Goal: Information Seeking & Learning: Learn about a topic

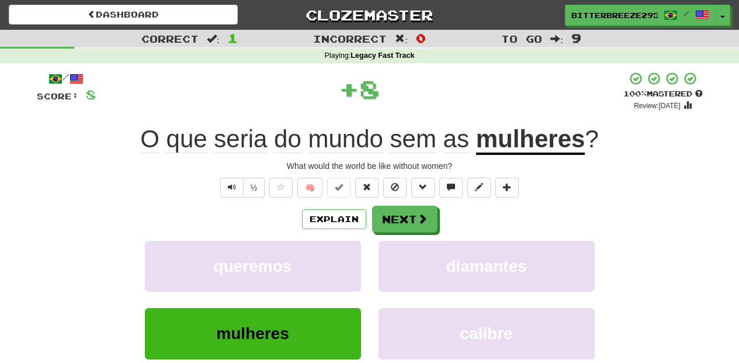
scroll to position [39, 0]
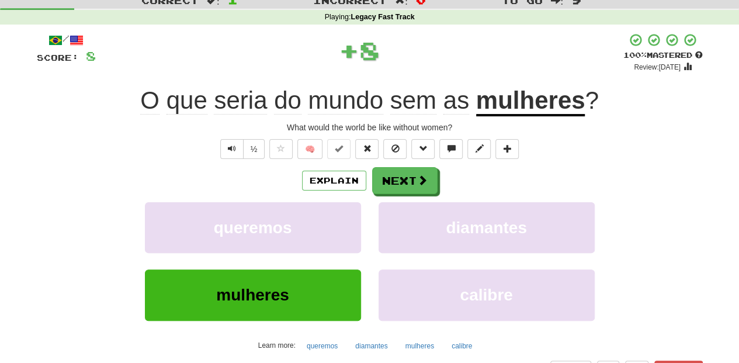
click at [392, 179] on button "Next" at bounding box center [404, 180] width 65 height 27
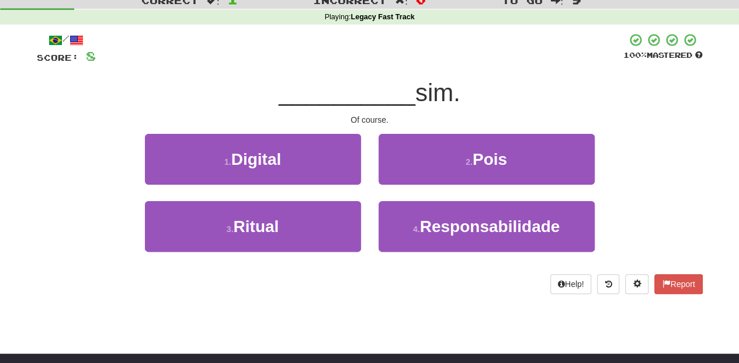
click at [392, 188] on div "2 . Pois" at bounding box center [487, 167] width 234 height 67
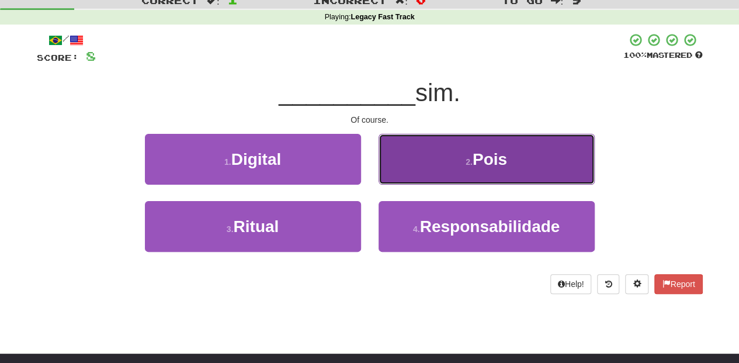
click at [393, 173] on button "2 . Pois" at bounding box center [487, 159] width 216 height 51
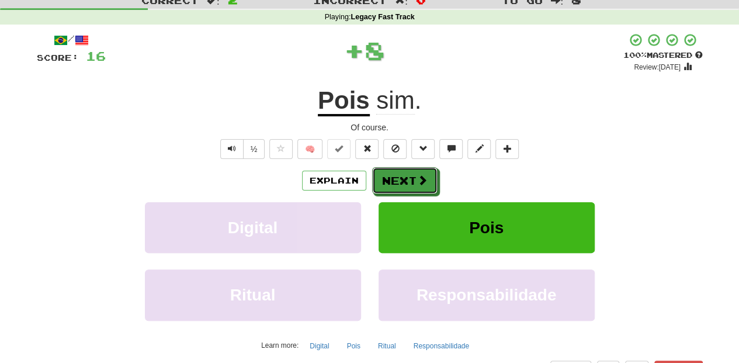
click at [393, 173] on button "Next" at bounding box center [404, 180] width 65 height 27
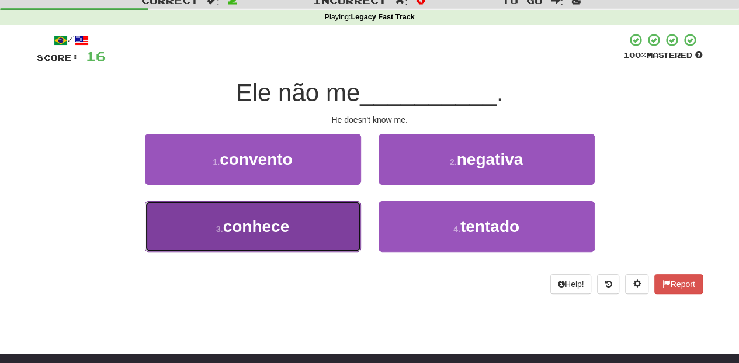
click at [323, 209] on button "3 . conhece" at bounding box center [253, 226] width 216 height 51
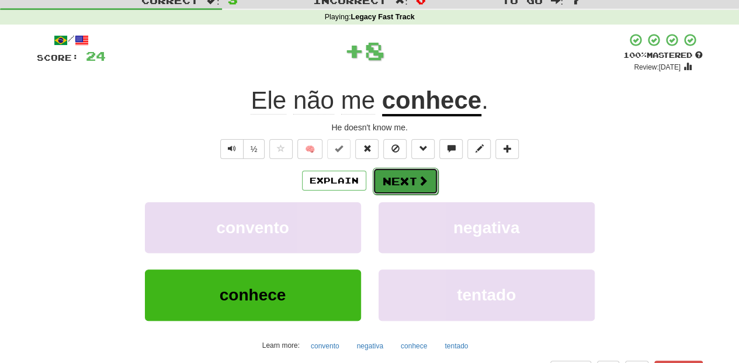
click at [376, 179] on button "Next" at bounding box center [405, 181] width 65 height 27
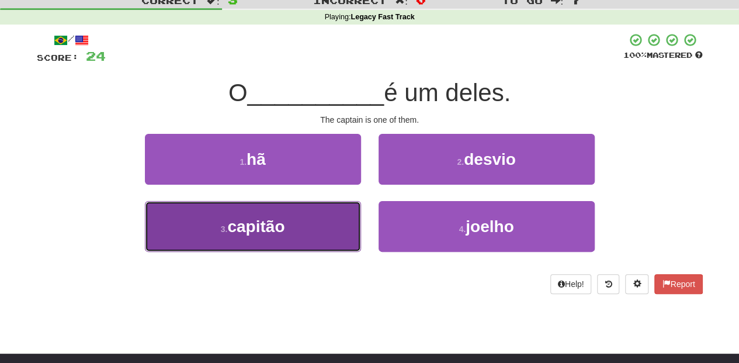
click at [344, 227] on button "3 . capitão" at bounding box center [253, 226] width 216 height 51
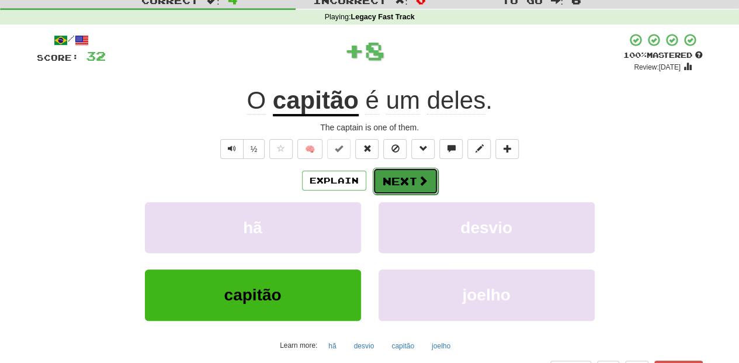
drag, startPoint x: 385, startPoint y: 173, endPoint x: 391, endPoint y: 181, distance: 10.0
click at [391, 181] on button "Next" at bounding box center [405, 181] width 65 height 27
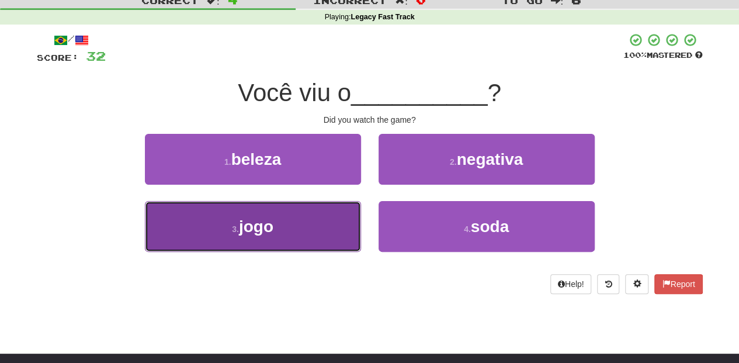
click at [288, 226] on button "3 . jogo" at bounding box center [253, 226] width 216 height 51
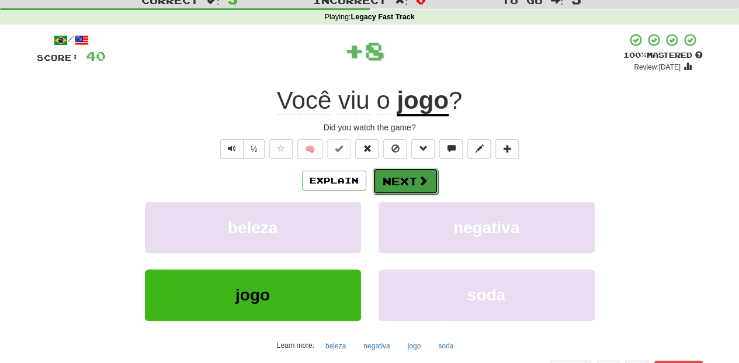
click at [383, 180] on button "Next" at bounding box center [405, 181] width 65 height 27
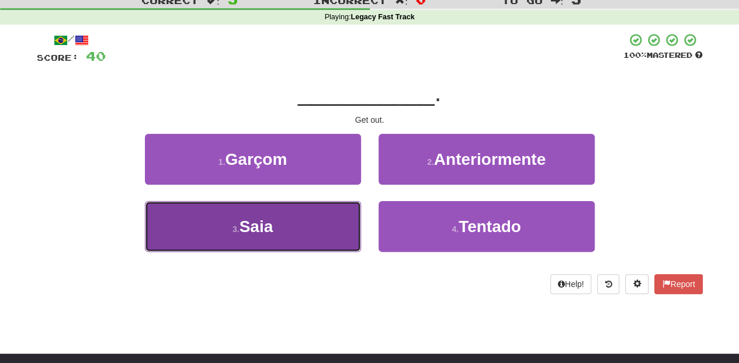
click at [344, 217] on button "3 . Saia" at bounding box center [253, 226] width 216 height 51
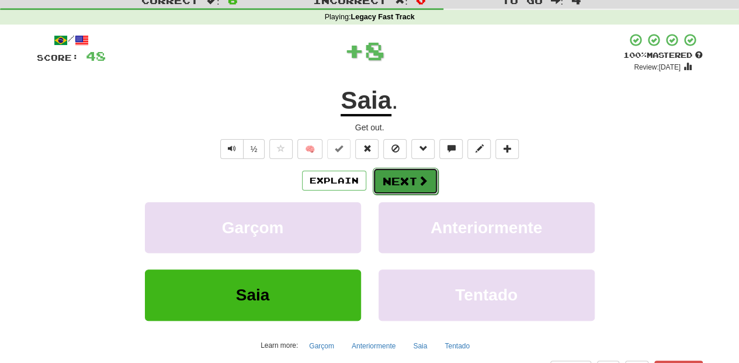
click at [382, 175] on button "Next" at bounding box center [405, 181] width 65 height 27
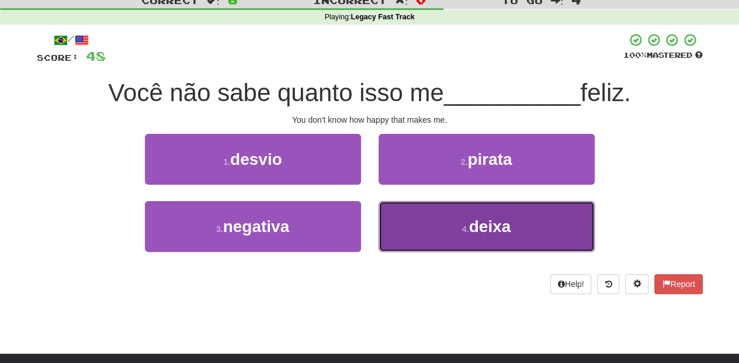
click at [396, 206] on button "4 . deixa" at bounding box center [487, 226] width 216 height 51
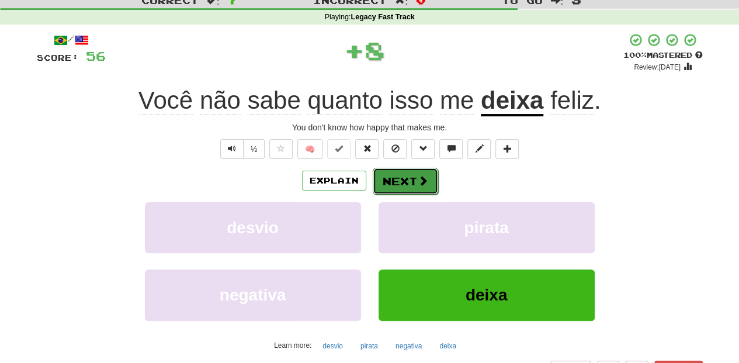
click at [400, 178] on button "Next" at bounding box center [405, 181] width 65 height 27
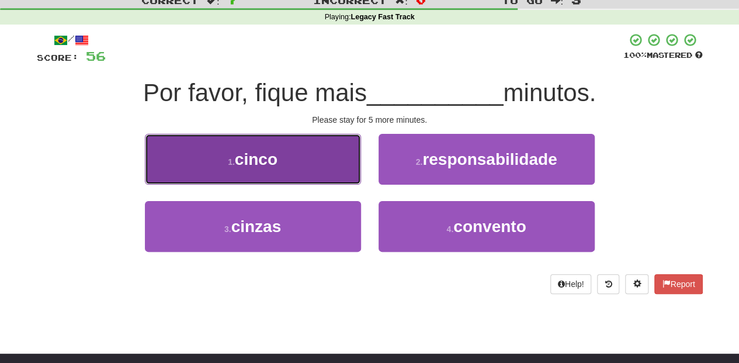
click at [316, 174] on button "1 . cinco" at bounding box center [253, 159] width 216 height 51
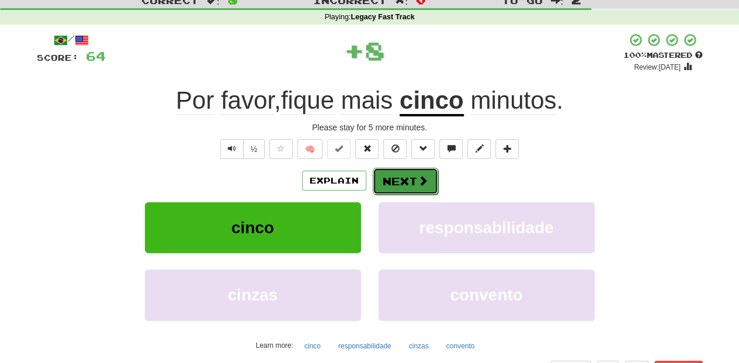
click at [396, 171] on button "Next" at bounding box center [405, 181] width 65 height 27
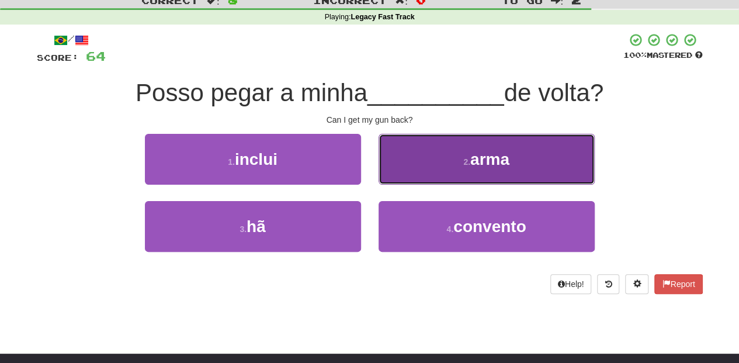
click at [402, 180] on button "2 . arma" at bounding box center [487, 159] width 216 height 51
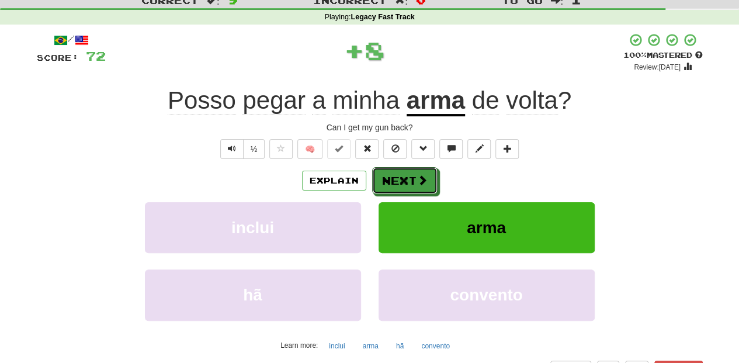
click at [402, 180] on button "Next" at bounding box center [404, 180] width 65 height 27
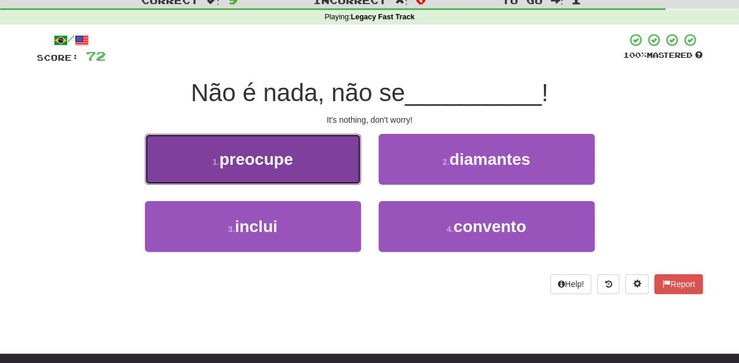
click at [325, 175] on button "1 . preocupe" at bounding box center [253, 159] width 216 height 51
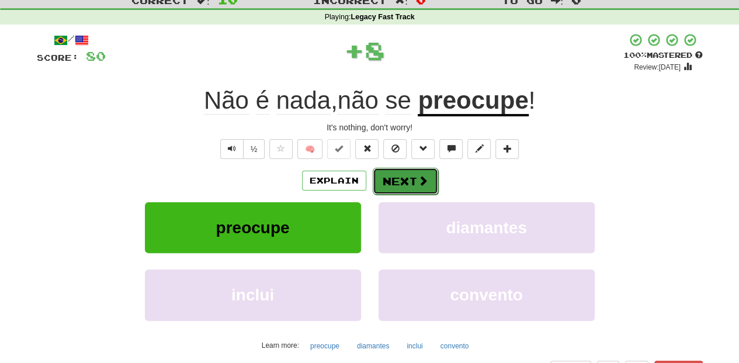
click at [379, 177] on button "Next" at bounding box center [405, 181] width 65 height 27
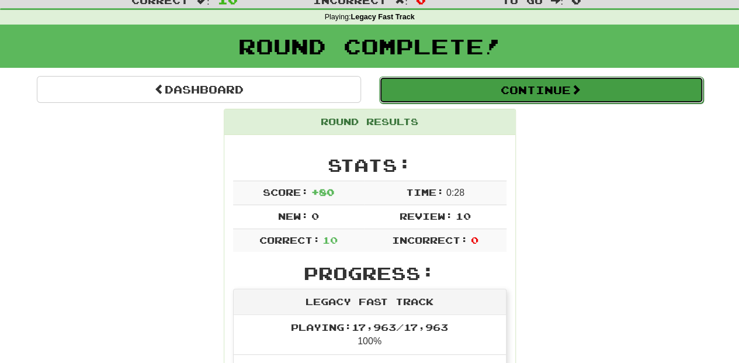
click at [502, 87] on button "Continue" at bounding box center [541, 90] width 324 height 27
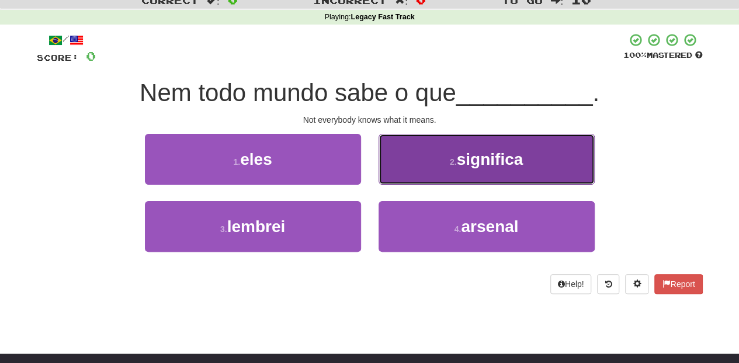
click at [414, 169] on button "2 . significa" at bounding box center [487, 159] width 216 height 51
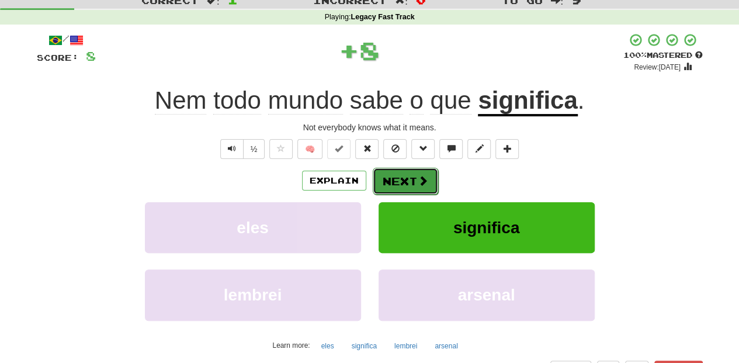
click at [412, 174] on button "Next" at bounding box center [405, 181] width 65 height 27
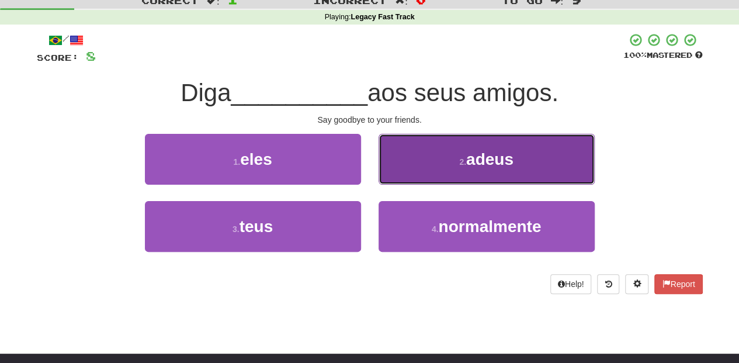
click at [414, 171] on button "2 . adeus" at bounding box center [487, 159] width 216 height 51
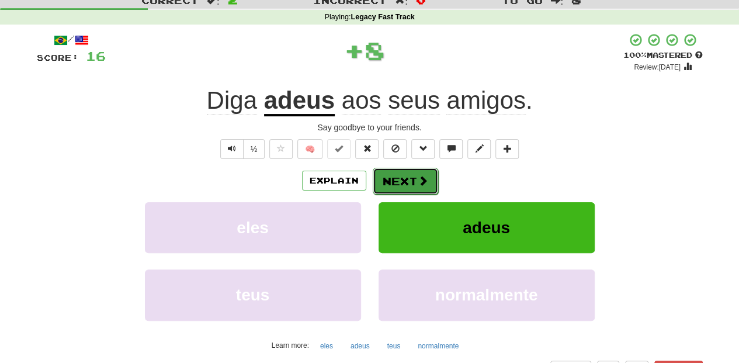
click at [413, 172] on button "Next" at bounding box center [405, 181] width 65 height 27
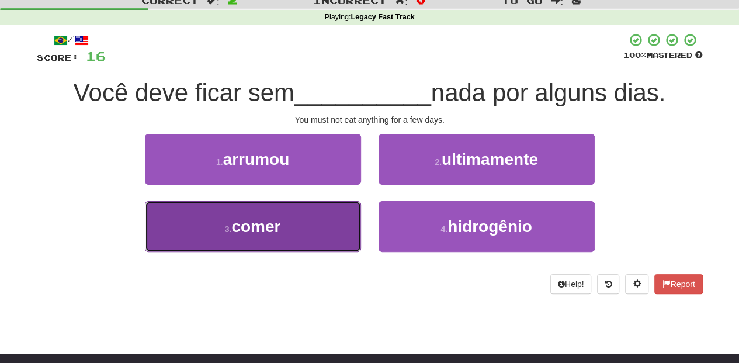
click at [332, 226] on button "3 . comer" at bounding box center [253, 226] width 216 height 51
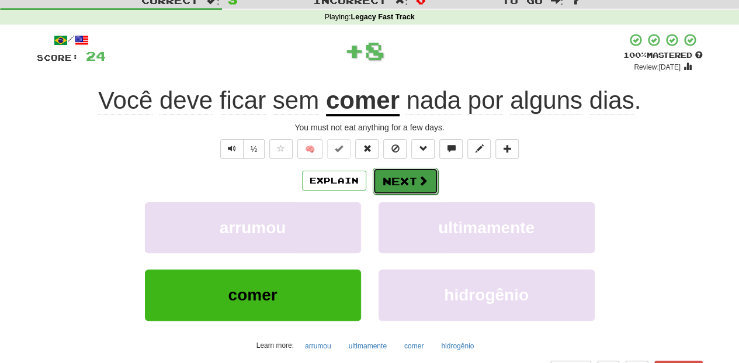
click at [388, 189] on button "Next" at bounding box center [405, 181] width 65 height 27
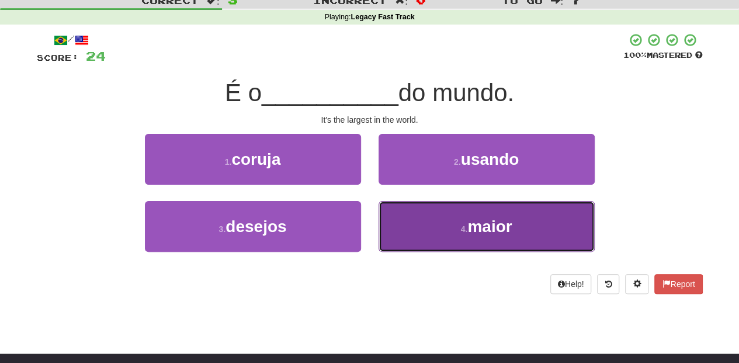
click at [410, 216] on button "4 . maior" at bounding box center [487, 226] width 216 height 51
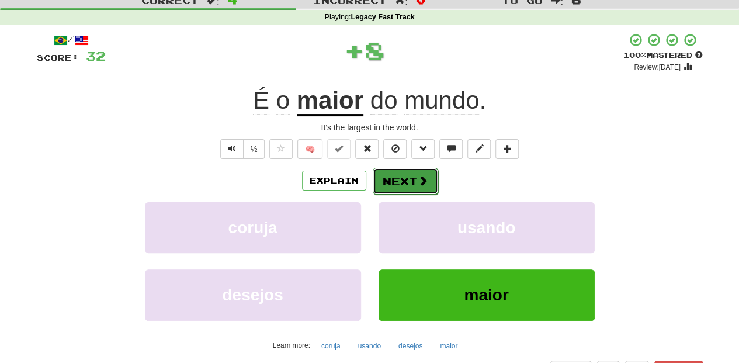
click at [393, 181] on button "Next" at bounding box center [405, 181] width 65 height 27
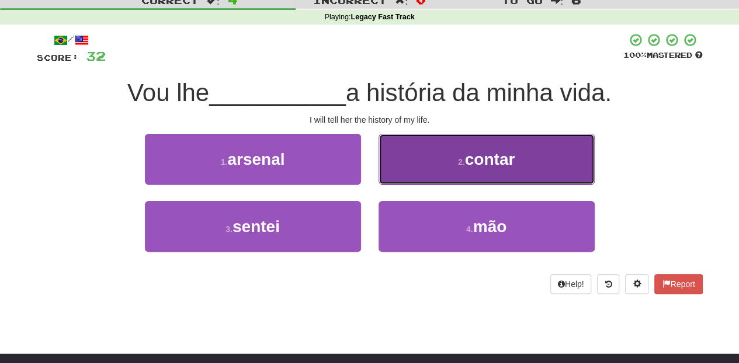
click at [404, 167] on button "2 . contar" at bounding box center [487, 159] width 216 height 51
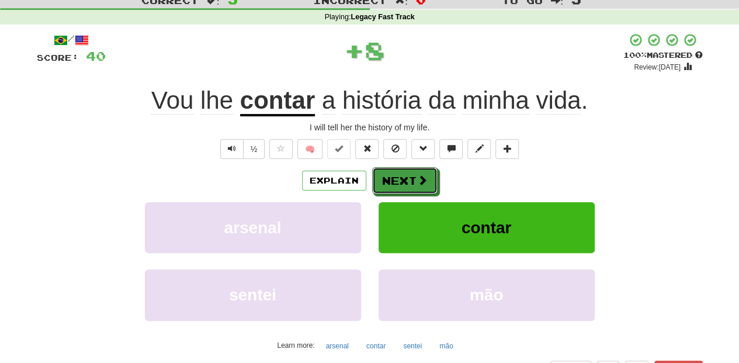
click at [404, 167] on button "Next" at bounding box center [404, 180] width 65 height 27
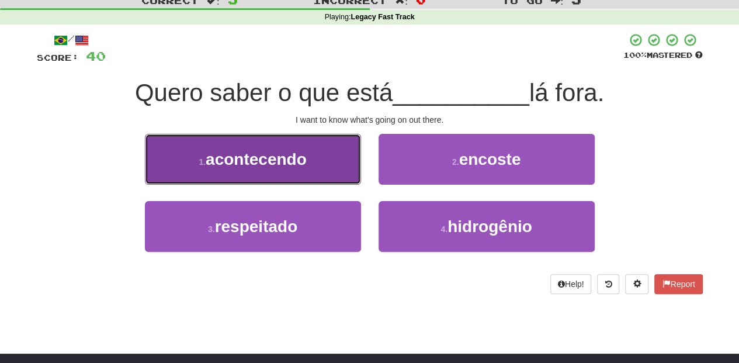
click at [329, 173] on button "1 . acontecendo" at bounding box center [253, 159] width 216 height 51
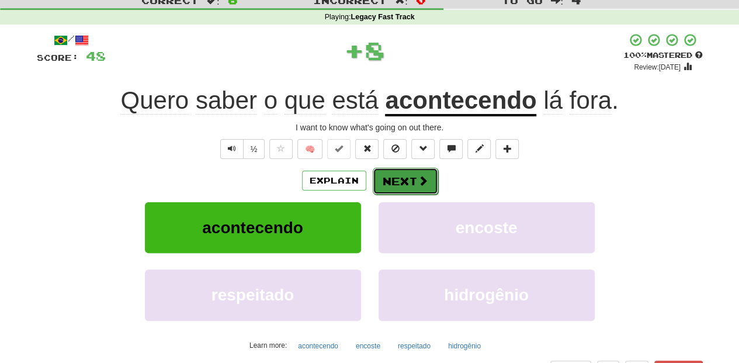
click at [383, 172] on button "Next" at bounding box center [405, 181] width 65 height 27
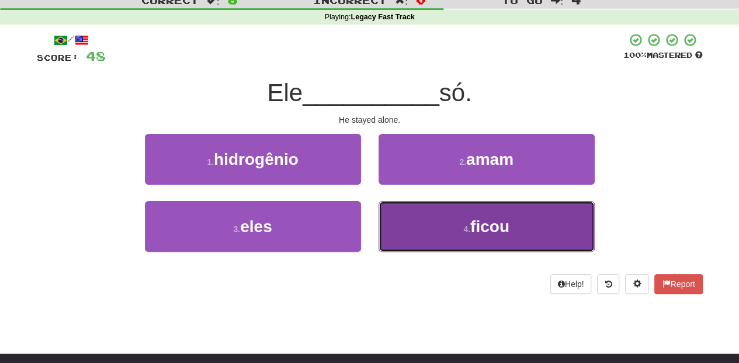
click at [401, 218] on button "4 . ficou" at bounding box center [487, 226] width 216 height 51
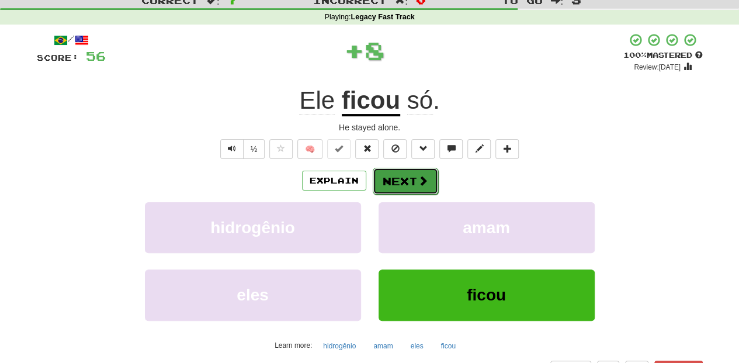
click at [396, 177] on button "Next" at bounding box center [405, 181] width 65 height 27
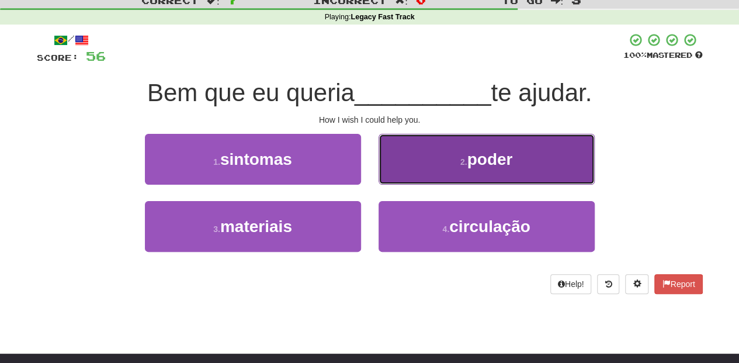
click at [405, 168] on button "2 . poder" at bounding box center [487, 159] width 216 height 51
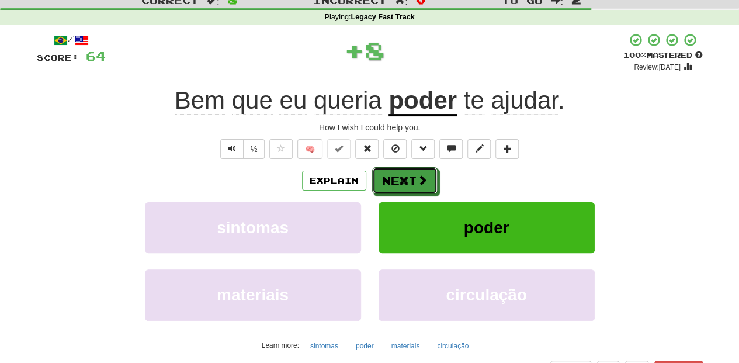
click at [405, 168] on button "Next" at bounding box center [404, 180] width 65 height 27
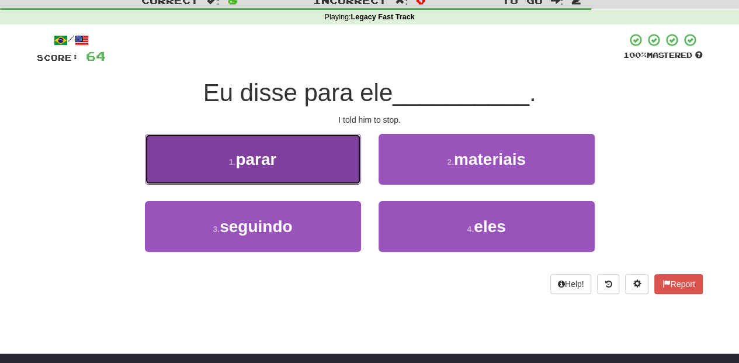
click at [314, 169] on button "1 . parar" at bounding box center [253, 159] width 216 height 51
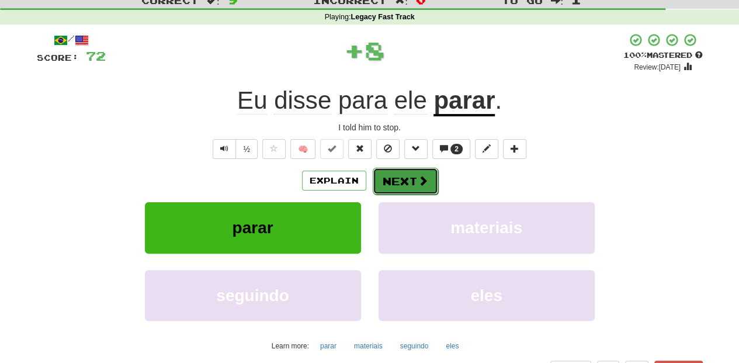
click at [418, 179] on span at bounding box center [423, 180] width 11 height 11
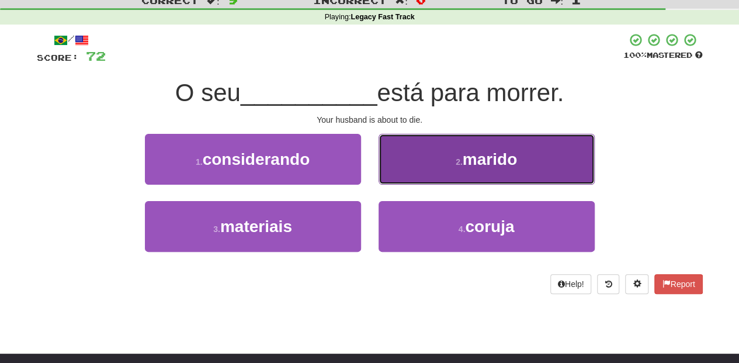
click at [406, 171] on button "2 . marido" at bounding box center [487, 159] width 216 height 51
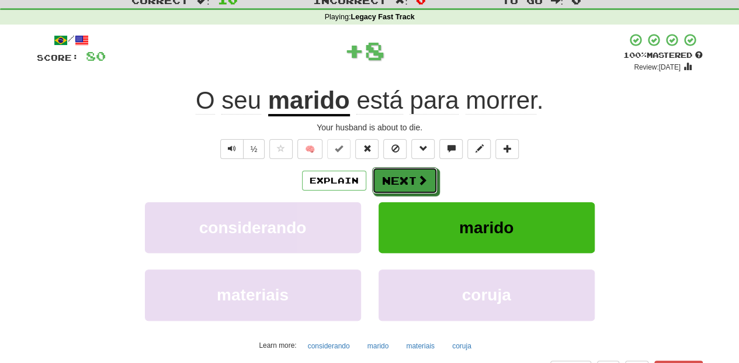
click at [406, 171] on button "Next" at bounding box center [404, 180] width 65 height 27
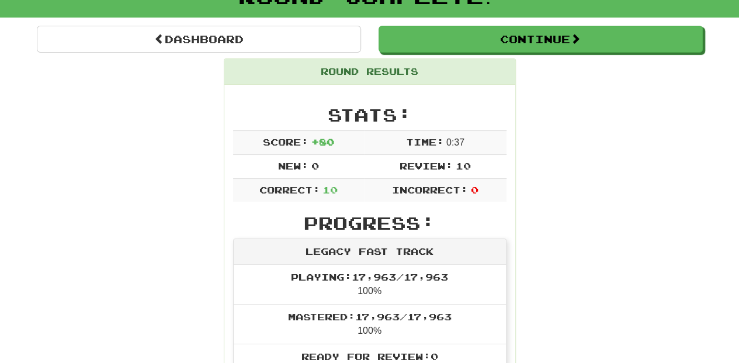
scroll to position [78, 0]
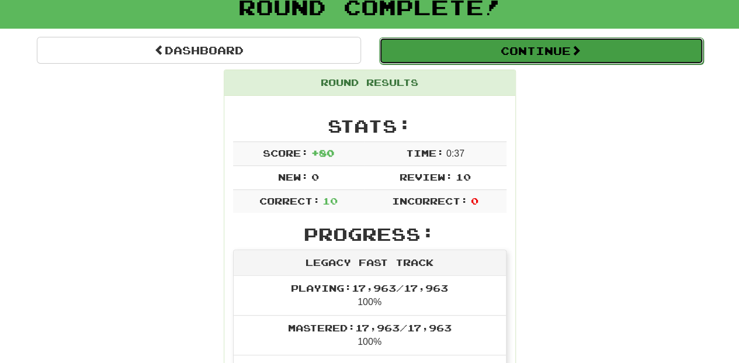
click at [493, 53] on button "Continue" at bounding box center [541, 50] width 324 height 27
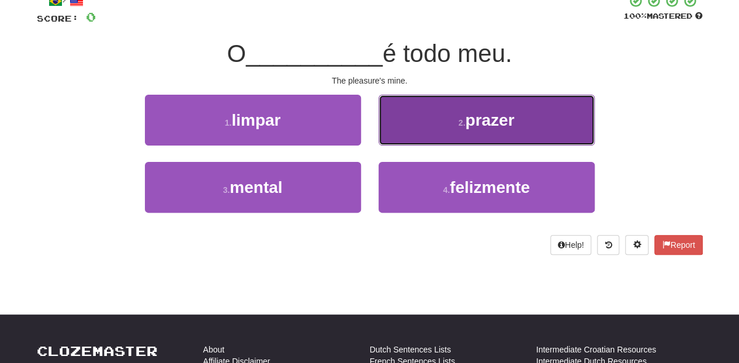
click at [407, 137] on button "2 . prazer" at bounding box center [487, 120] width 216 height 51
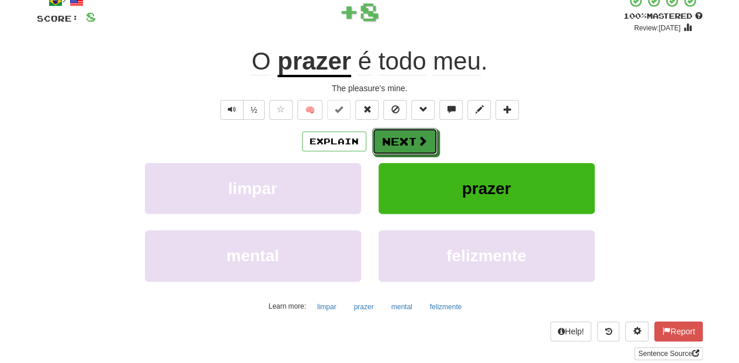
click at [407, 137] on button "Next" at bounding box center [404, 141] width 65 height 27
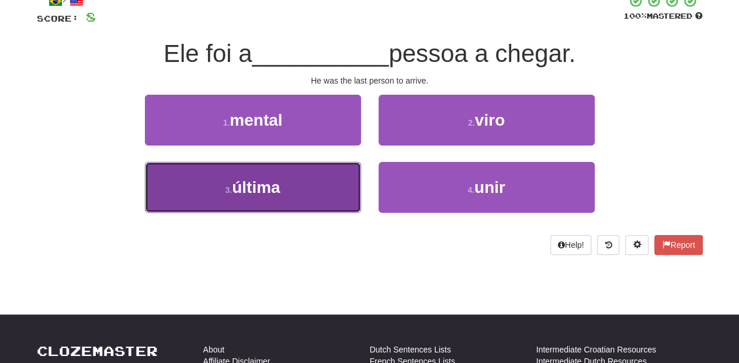
click at [340, 183] on button "3 . última" at bounding box center [253, 187] width 216 height 51
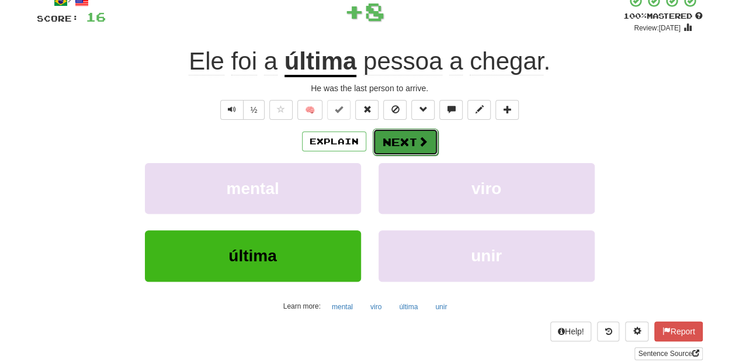
click at [392, 146] on button "Next" at bounding box center [405, 142] width 65 height 27
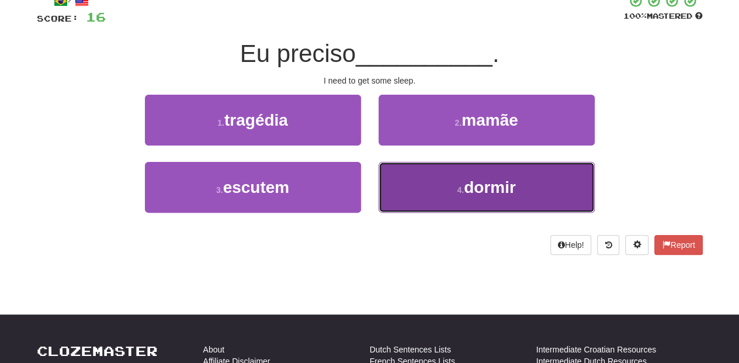
click at [406, 194] on button "4 . dormir" at bounding box center [487, 187] width 216 height 51
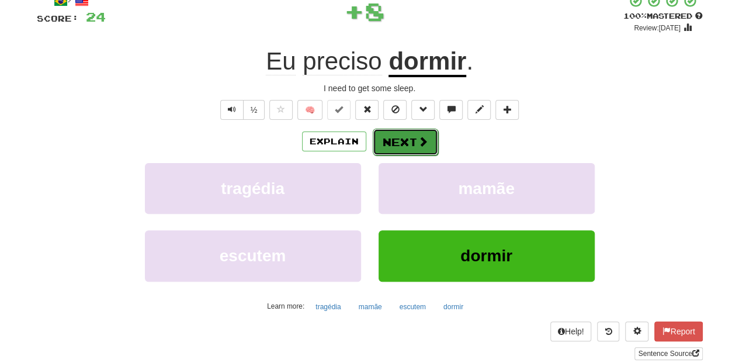
click at [400, 145] on button "Next" at bounding box center [405, 142] width 65 height 27
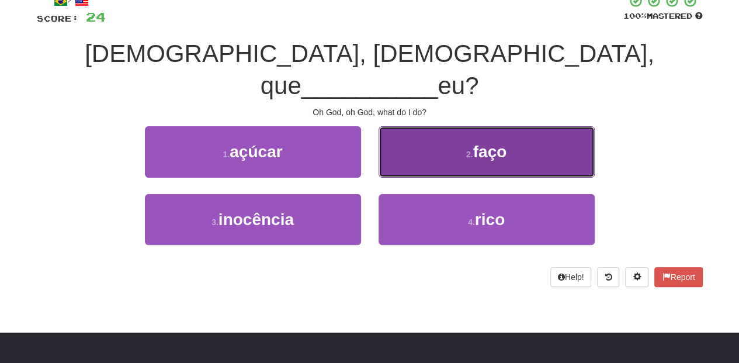
click at [399, 137] on button "2 . faço" at bounding box center [487, 151] width 216 height 51
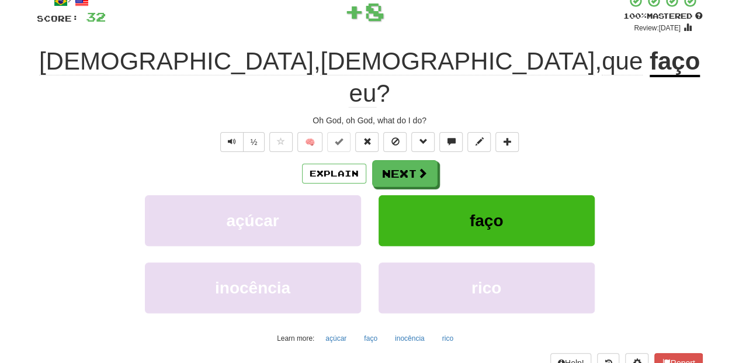
click at [399, 160] on button "Next" at bounding box center [404, 173] width 65 height 27
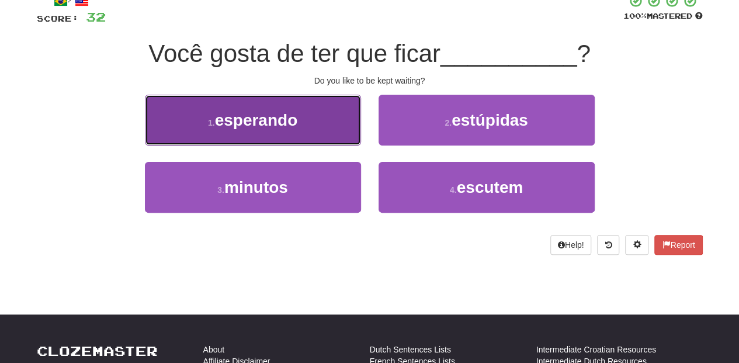
click at [317, 135] on button "1 . esperando" at bounding box center [253, 120] width 216 height 51
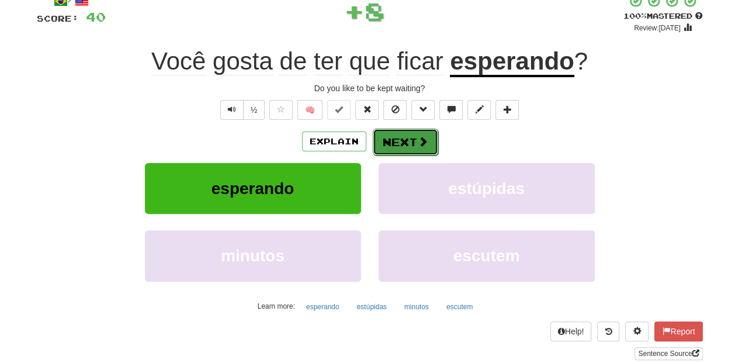
click at [410, 151] on button "Next" at bounding box center [405, 142] width 65 height 27
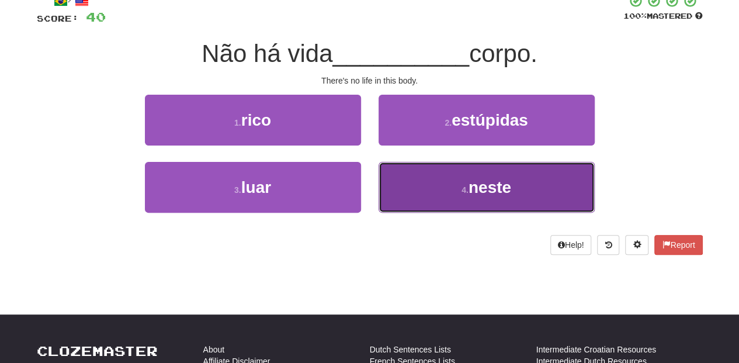
click at [413, 196] on button "4 . neste" at bounding box center [487, 187] width 216 height 51
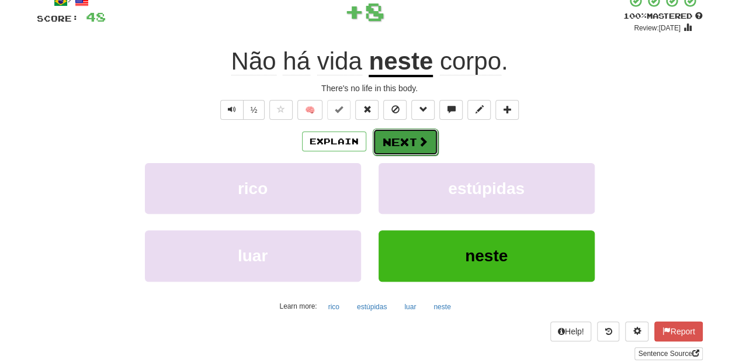
click at [392, 134] on button "Next" at bounding box center [405, 142] width 65 height 27
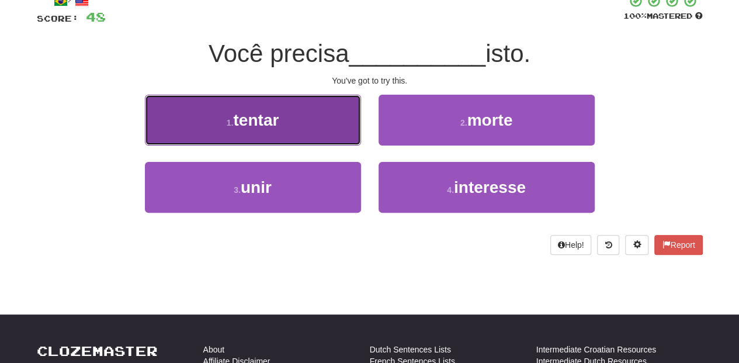
click at [330, 130] on button "1 . tentar" at bounding box center [253, 120] width 216 height 51
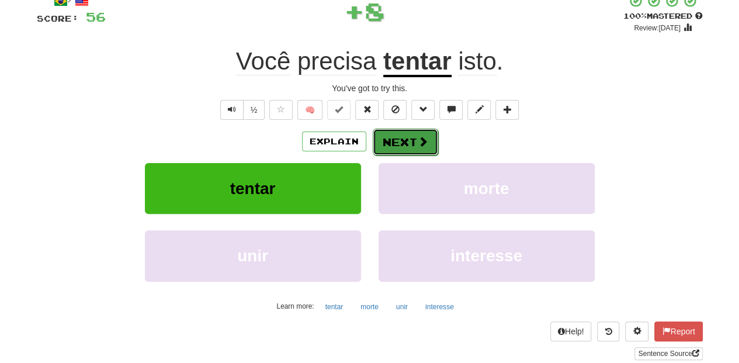
click at [395, 141] on button "Next" at bounding box center [405, 142] width 65 height 27
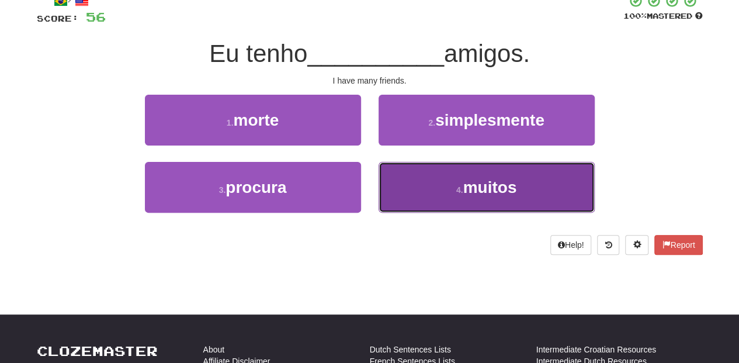
click at [409, 187] on button "4 . muitos" at bounding box center [487, 187] width 216 height 51
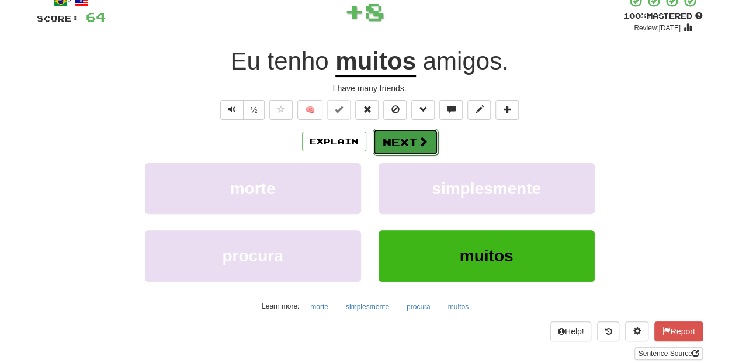
click at [413, 151] on button "Next" at bounding box center [405, 142] width 65 height 27
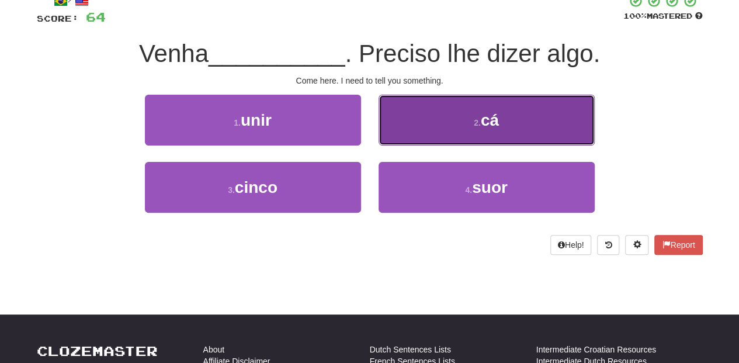
click at [419, 136] on button "2 . cá" at bounding box center [487, 120] width 216 height 51
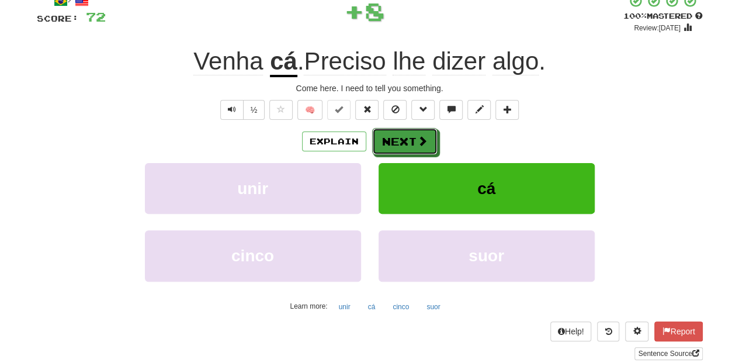
click at [419, 136] on span at bounding box center [422, 141] width 11 height 11
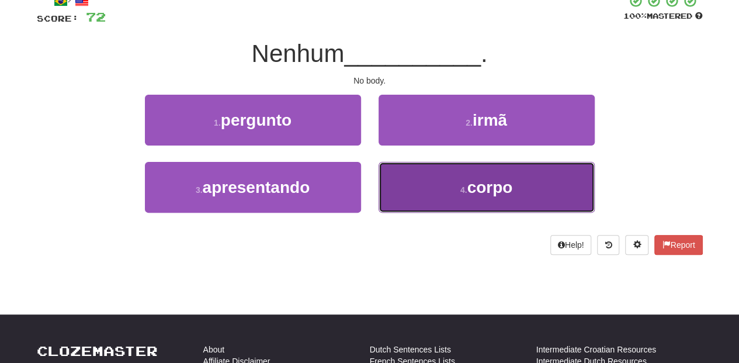
click at [420, 175] on button "4 . corpo" at bounding box center [487, 187] width 216 height 51
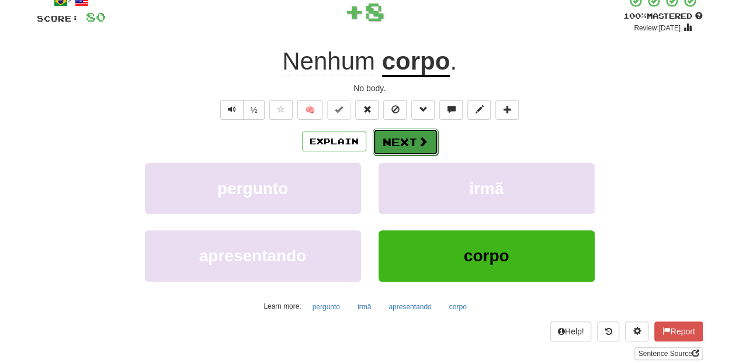
click at [397, 142] on button "Next" at bounding box center [405, 142] width 65 height 27
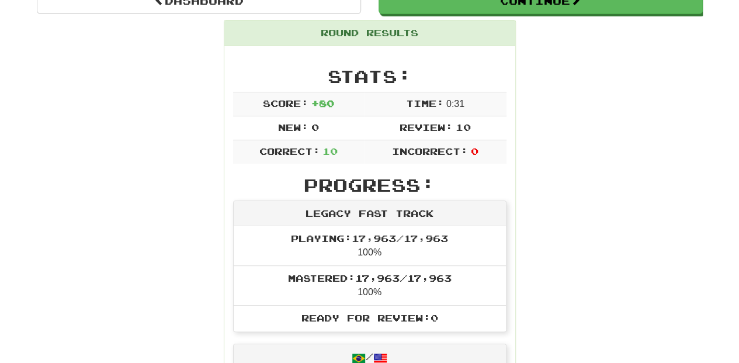
scroll to position [129, 0]
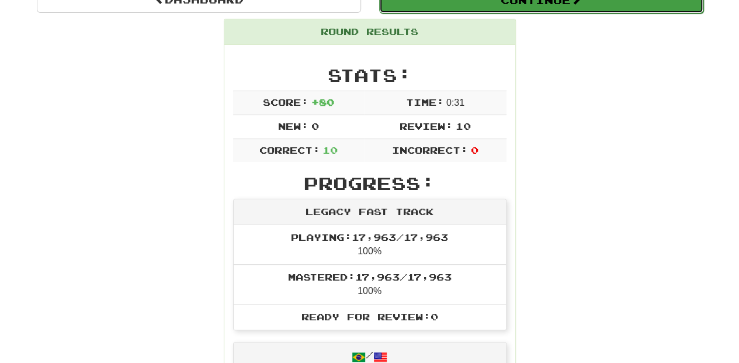
click at [455, 5] on button "Continue" at bounding box center [541, 0] width 324 height 27
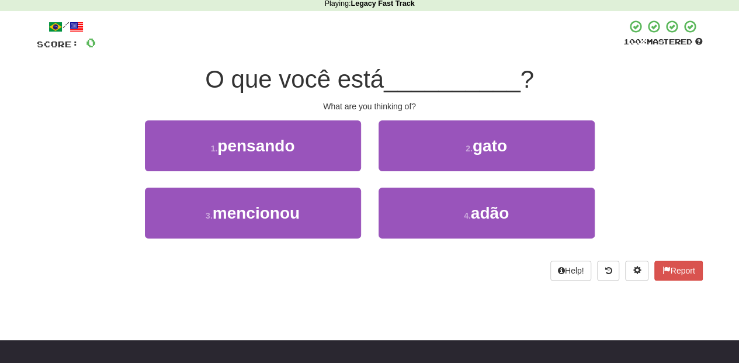
scroll to position [51, 0]
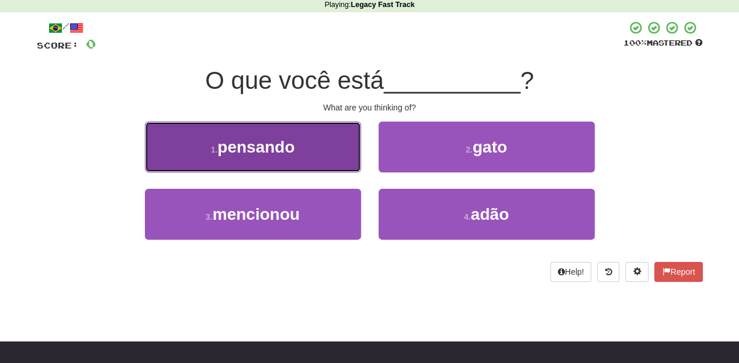
click at [337, 160] on button "1 . pensando" at bounding box center [253, 147] width 216 height 51
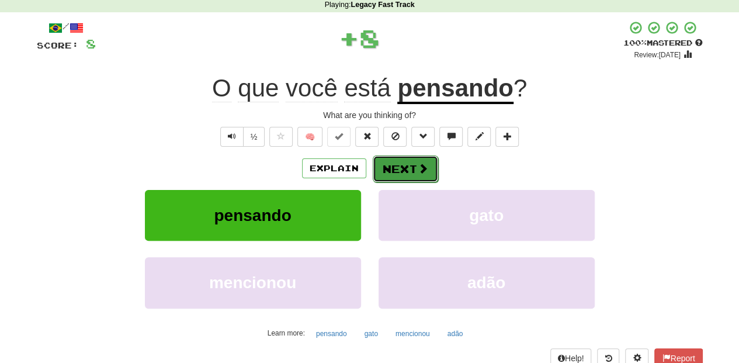
click at [407, 170] on button "Next" at bounding box center [405, 168] width 65 height 27
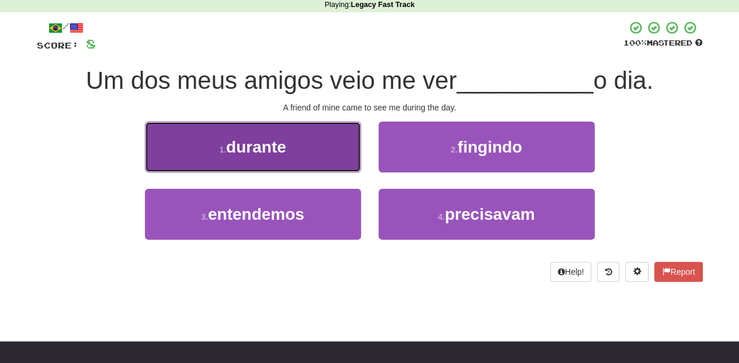
click at [326, 162] on button "1 . durante" at bounding box center [253, 147] width 216 height 51
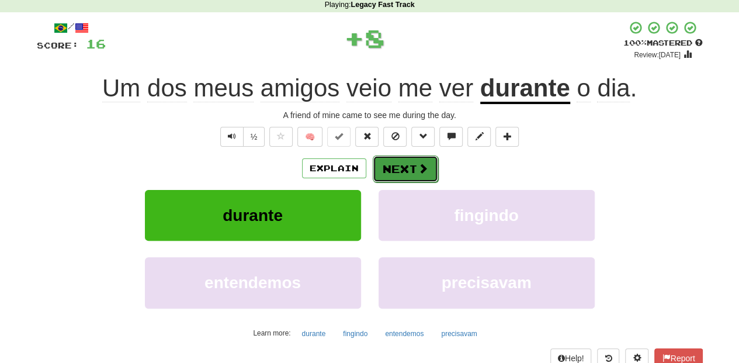
click at [396, 169] on button "Next" at bounding box center [405, 168] width 65 height 27
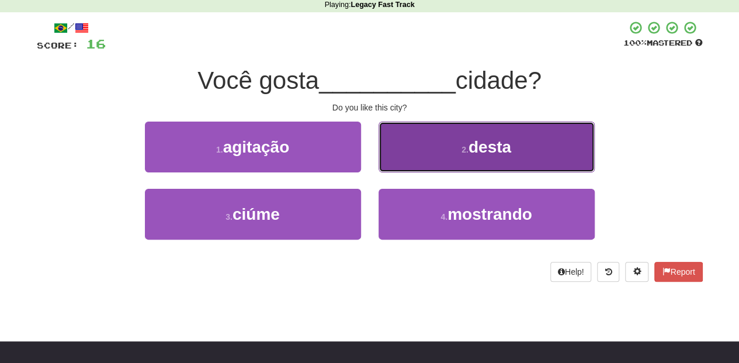
click at [400, 152] on button "2 . desta" at bounding box center [487, 147] width 216 height 51
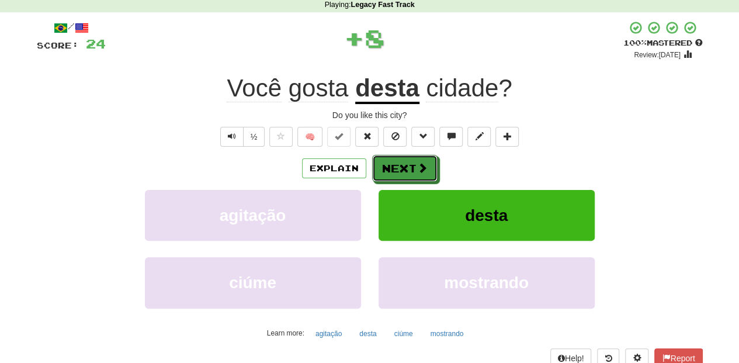
click at [396, 157] on button "Next" at bounding box center [404, 168] width 65 height 27
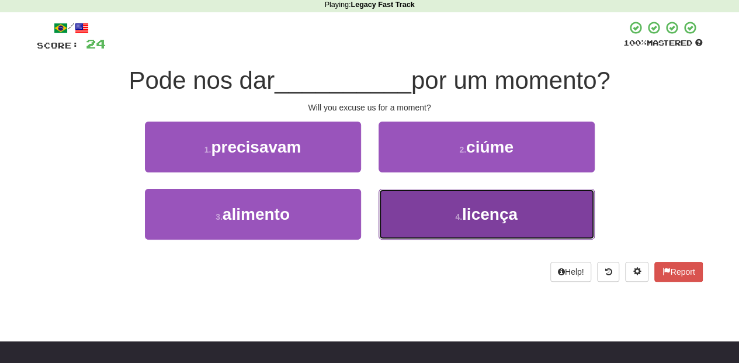
click at [409, 205] on button "4 . licença" at bounding box center [487, 214] width 216 height 51
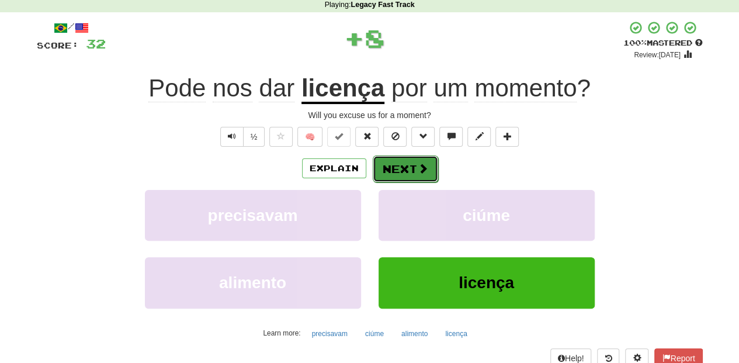
click at [394, 171] on button "Next" at bounding box center [405, 168] width 65 height 27
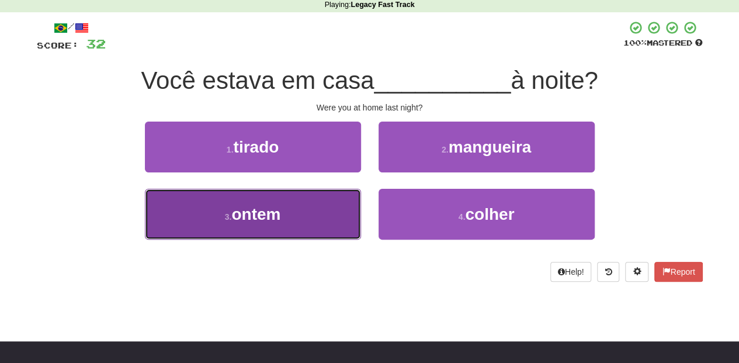
click at [311, 208] on button "3 . ontem" at bounding box center [253, 214] width 216 height 51
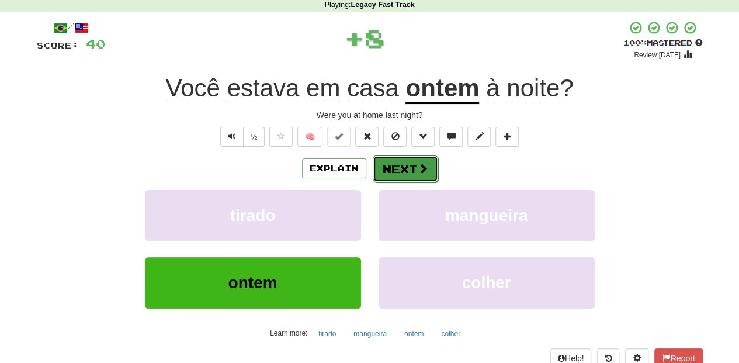
click at [389, 171] on button "Next" at bounding box center [405, 168] width 65 height 27
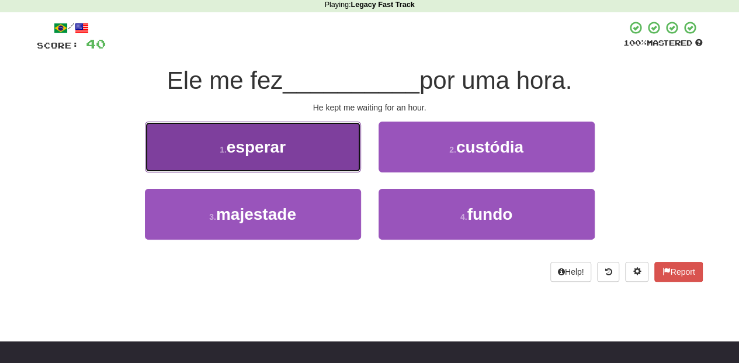
click at [333, 160] on button "1 . esperar" at bounding box center [253, 147] width 216 height 51
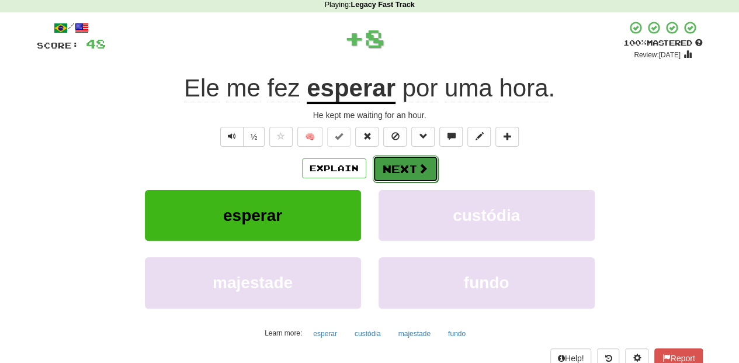
click at [392, 169] on button "Next" at bounding box center [405, 168] width 65 height 27
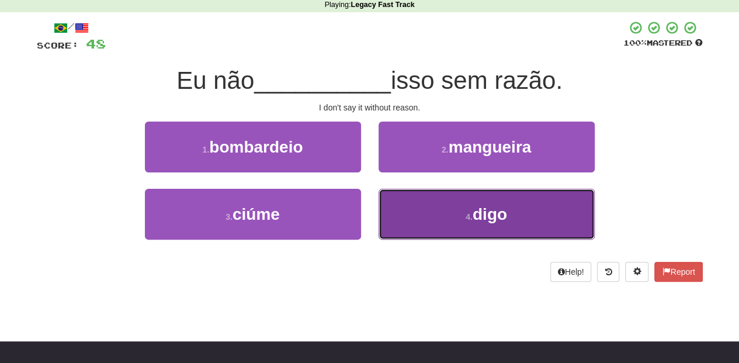
click at [416, 210] on button "4 . digo" at bounding box center [487, 214] width 216 height 51
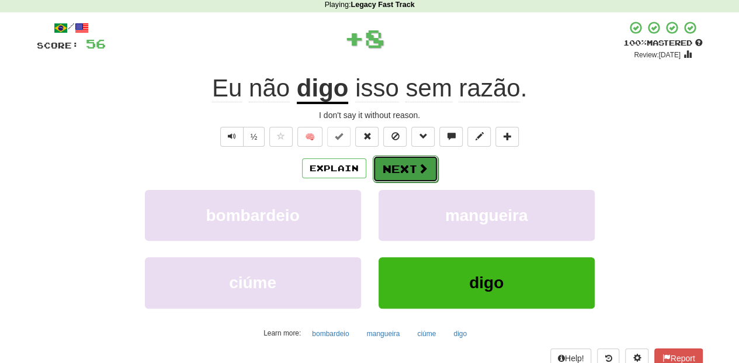
click at [403, 167] on button "Next" at bounding box center [405, 168] width 65 height 27
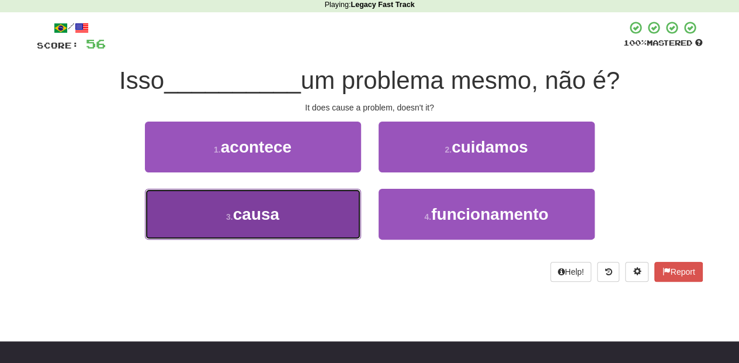
click at [330, 214] on button "3 . causa" at bounding box center [253, 214] width 216 height 51
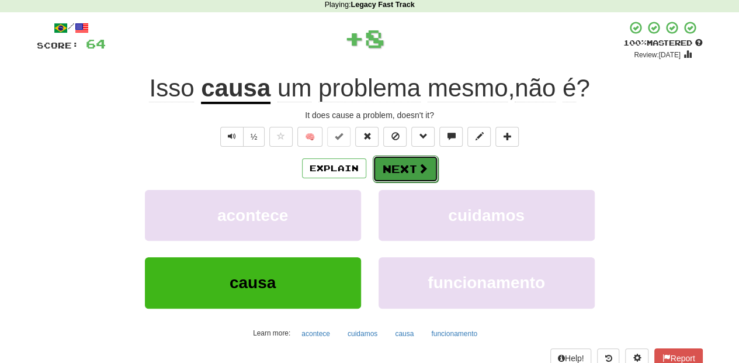
click at [393, 168] on button "Next" at bounding box center [405, 168] width 65 height 27
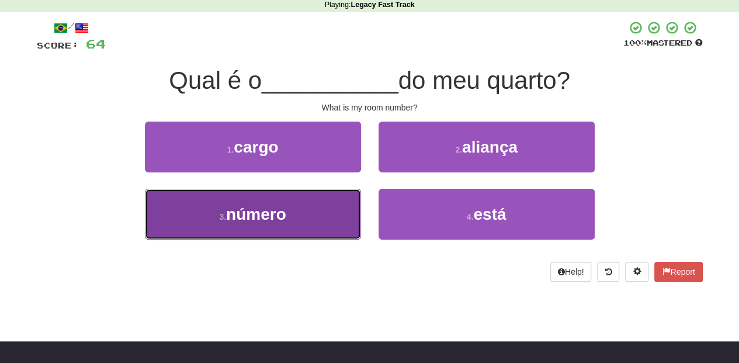
click at [348, 206] on button "3 . número" at bounding box center [253, 214] width 216 height 51
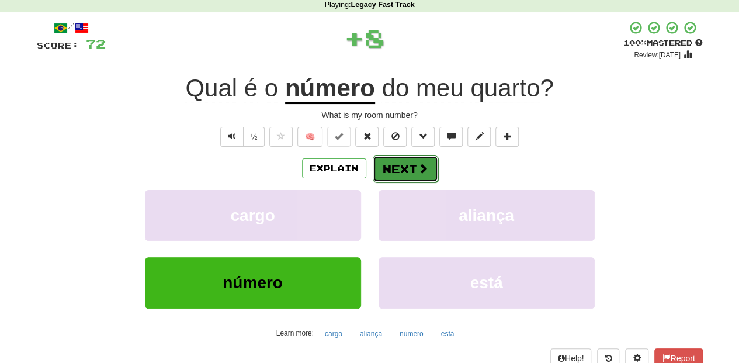
click at [385, 168] on button "Next" at bounding box center [405, 168] width 65 height 27
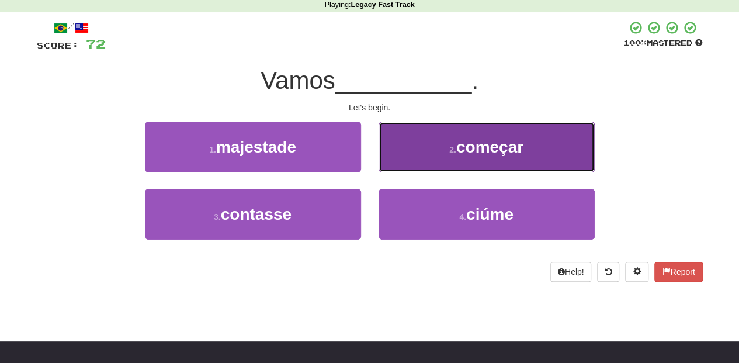
click at [397, 165] on button "2 . começar" at bounding box center [487, 147] width 216 height 51
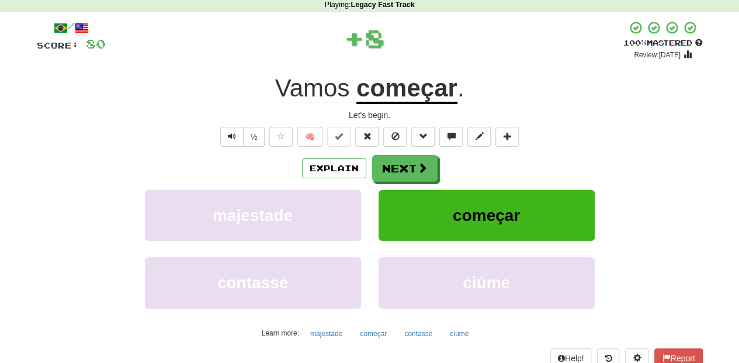
click at [397, 165] on button "Next" at bounding box center [404, 168] width 65 height 27
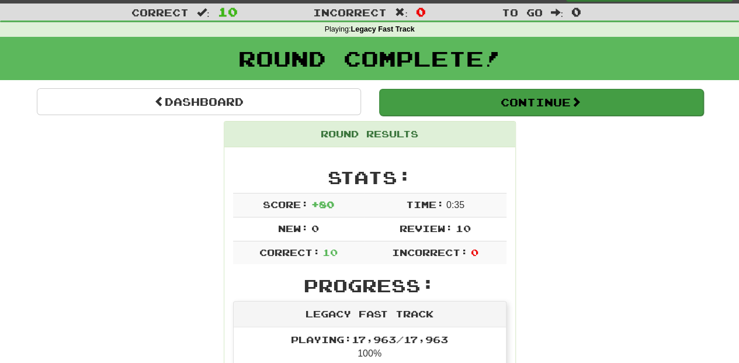
scroll to position [0, 0]
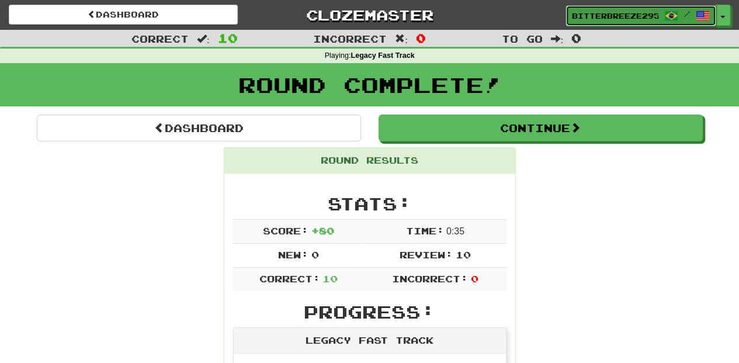
click at [590, 11] on span "BitterBreeze2956" at bounding box center [615, 16] width 87 height 11
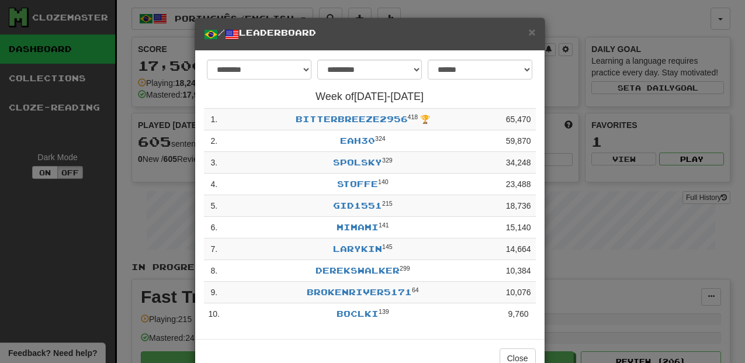
select select "**********"
click at [528, 30] on span "×" at bounding box center [531, 31] width 7 height 13
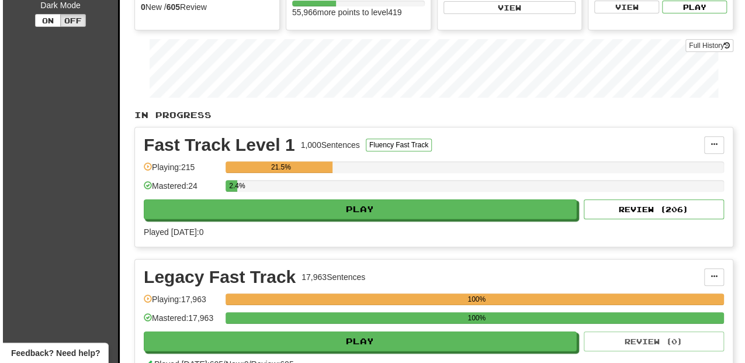
scroll to position [155, 0]
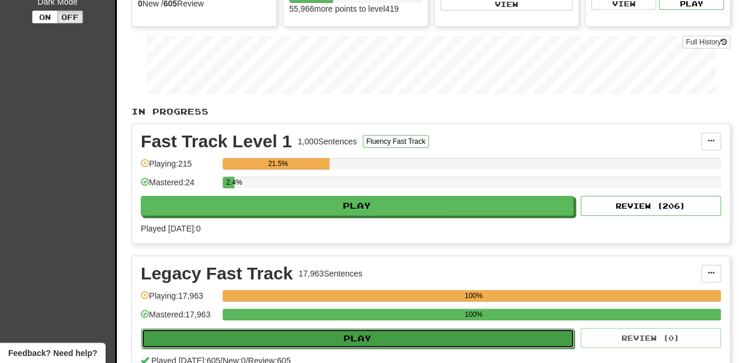
click at [326, 339] on button "Play" at bounding box center [357, 339] width 433 height 20
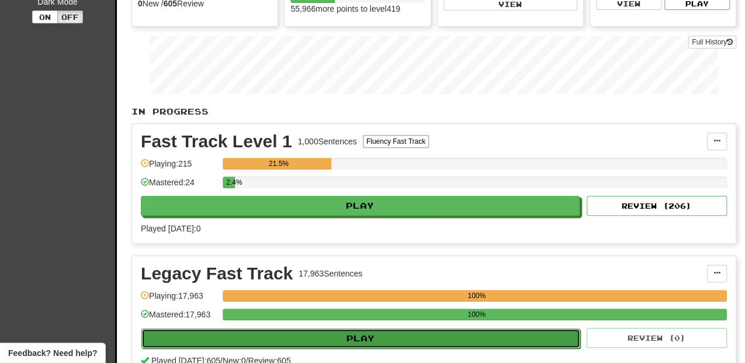
select select "**"
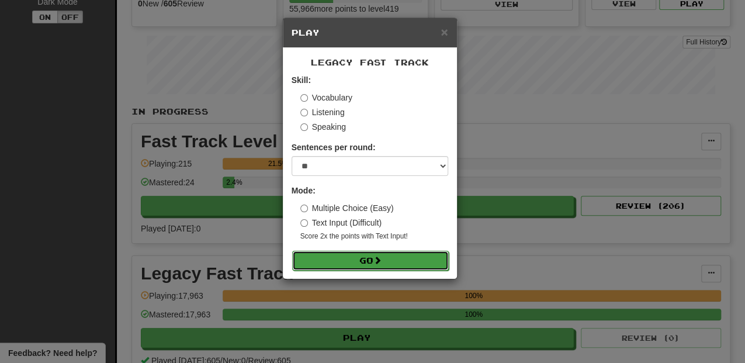
click at [355, 256] on button "Go" at bounding box center [370, 261] width 157 height 20
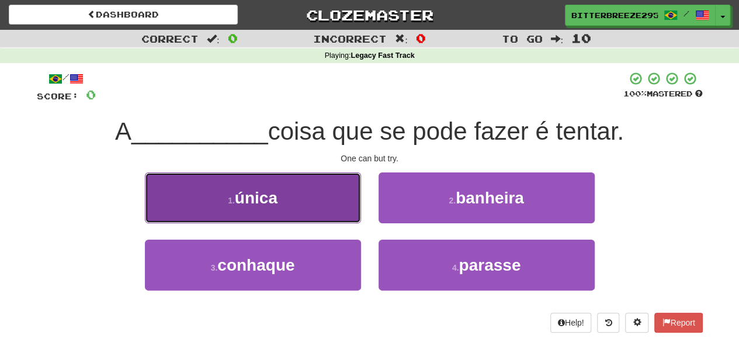
click at [333, 202] on button "1 . única" at bounding box center [253, 197] width 216 height 51
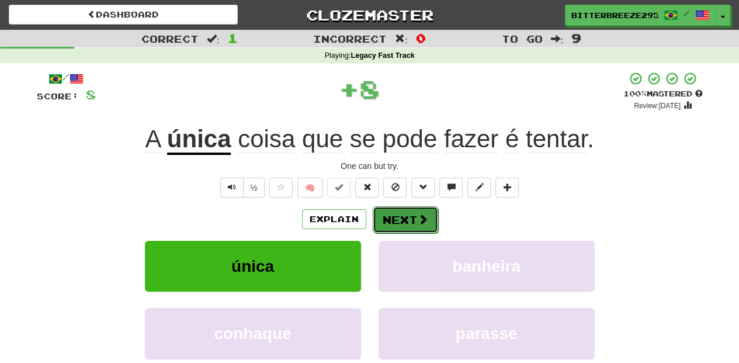
click at [400, 214] on button "Next" at bounding box center [405, 219] width 65 height 27
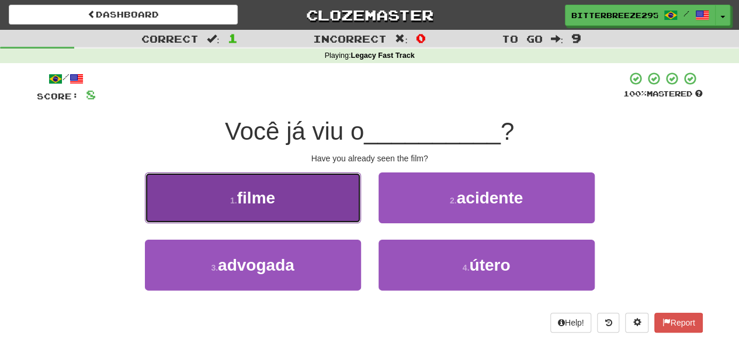
click at [338, 200] on button "1 . filme" at bounding box center [253, 197] width 216 height 51
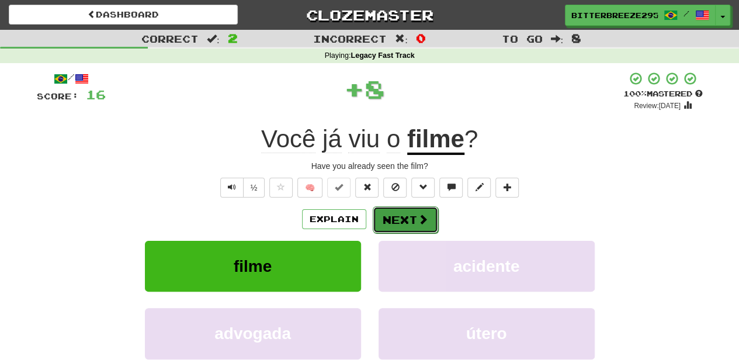
click at [393, 213] on button "Next" at bounding box center [405, 219] width 65 height 27
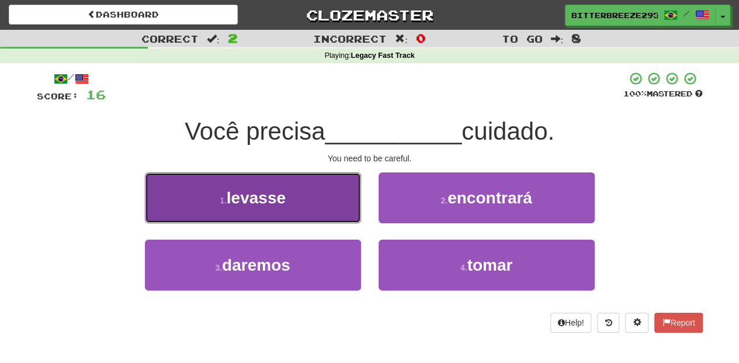
click at [324, 210] on button "1 . levasse" at bounding box center [253, 197] width 216 height 51
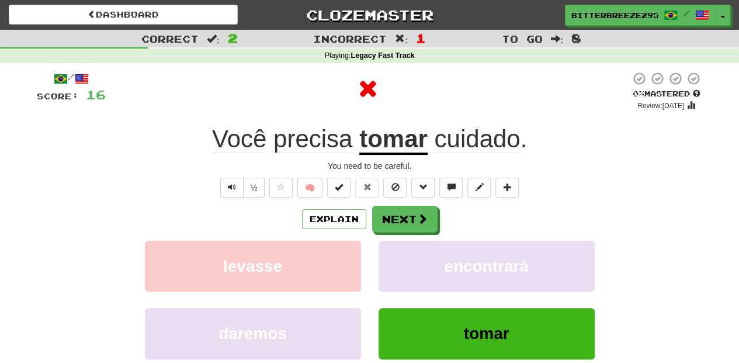
click at [366, 210] on div "Explain Next" at bounding box center [370, 219] width 666 height 27
click at [412, 227] on button "Next" at bounding box center [405, 219] width 65 height 27
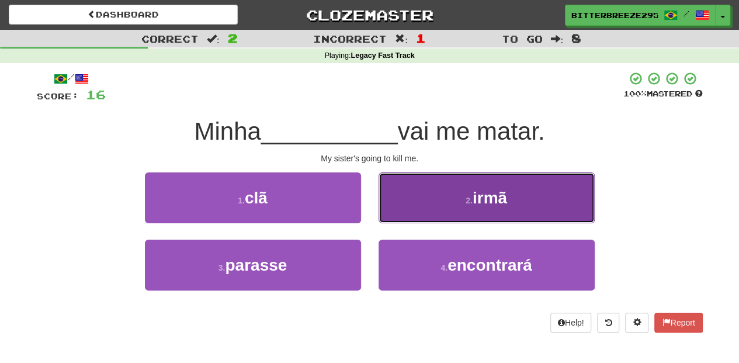
click at [420, 207] on button "2 . irmã" at bounding box center [487, 197] width 216 height 51
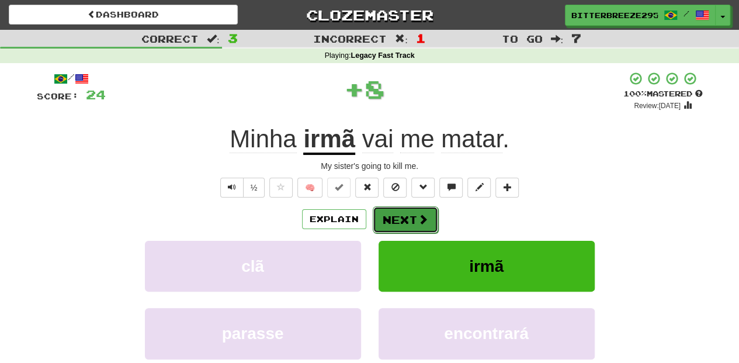
click at [416, 210] on button "Next" at bounding box center [405, 219] width 65 height 27
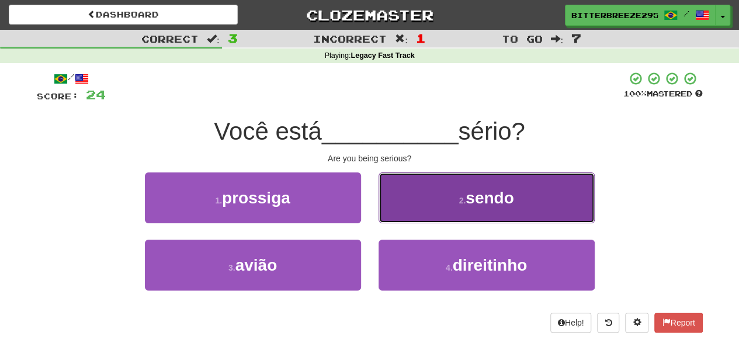
click at [400, 203] on button "2 . sendo" at bounding box center [487, 197] width 216 height 51
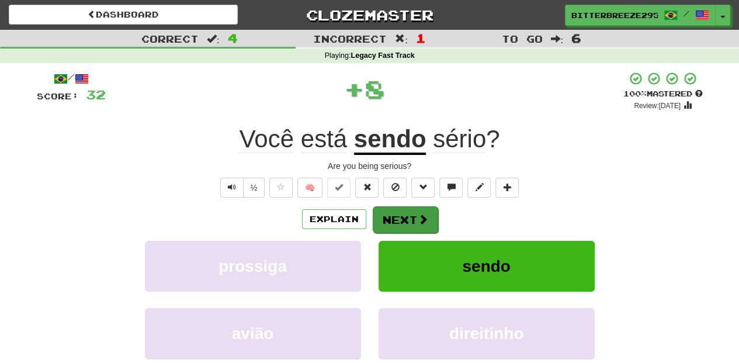
click at [399, 206] on div "Explain Next" at bounding box center [370, 219] width 666 height 27
click at [399, 210] on button "Next" at bounding box center [405, 219] width 65 height 27
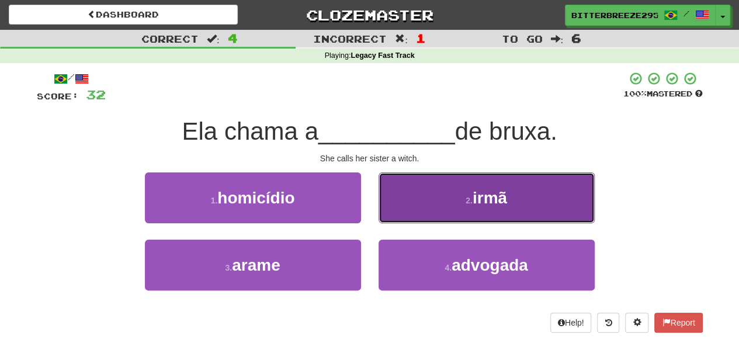
click at [421, 212] on button "2 . irmã" at bounding box center [487, 197] width 216 height 51
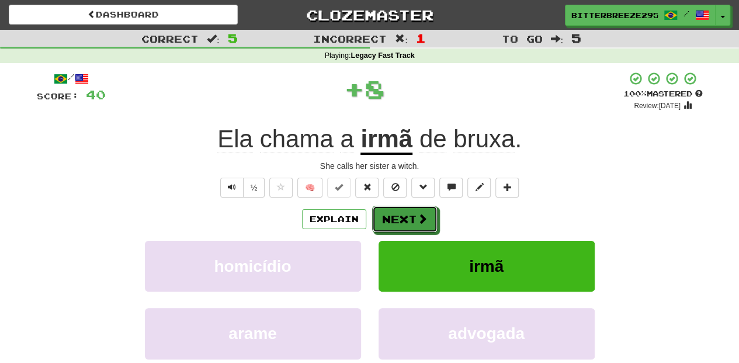
click at [421, 213] on span at bounding box center [422, 218] width 11 height 11
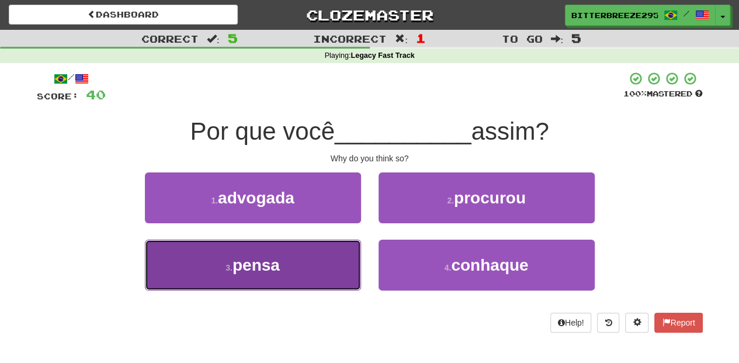
click at [334, 267] on button "3 . pensa" at bounding box center [253, 265] width 216 height 51
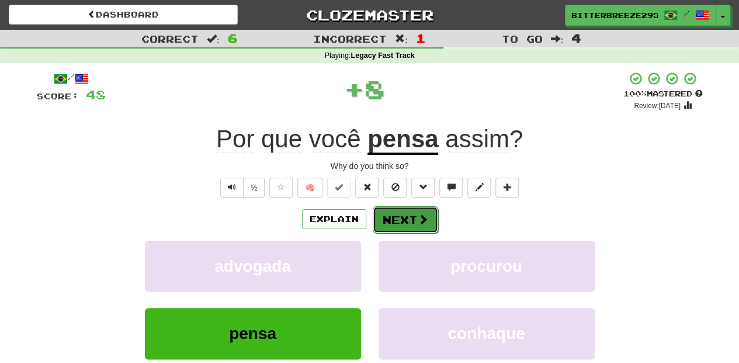
click at [388, 217] on button "Next" at bounding box center [405, 219] width 65 height 27
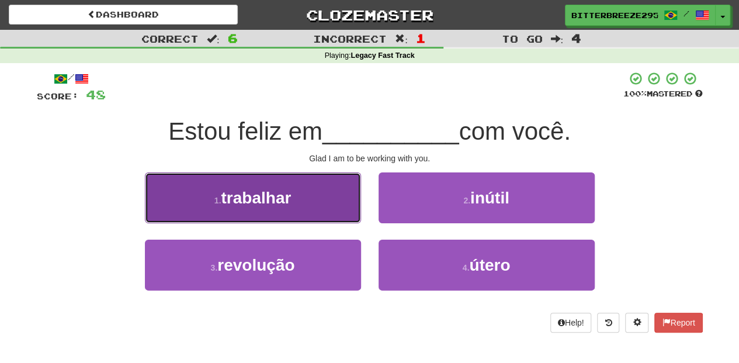
click at [322, 210] on button "1 . trabalhar" at bounding box center [253, 197] width 216 height 51
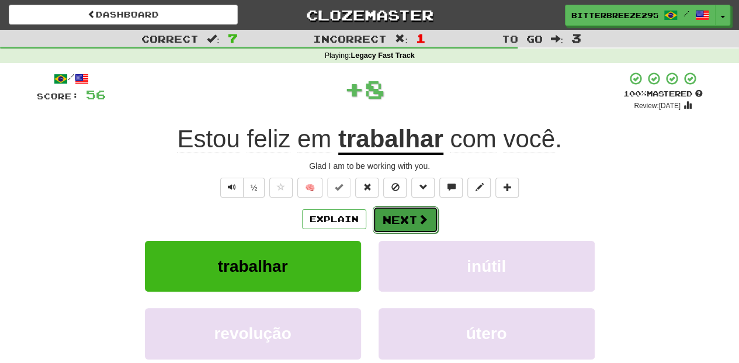
click at [390, 215] on button "Next" at bounding box center [405, 219] width 65 height 27
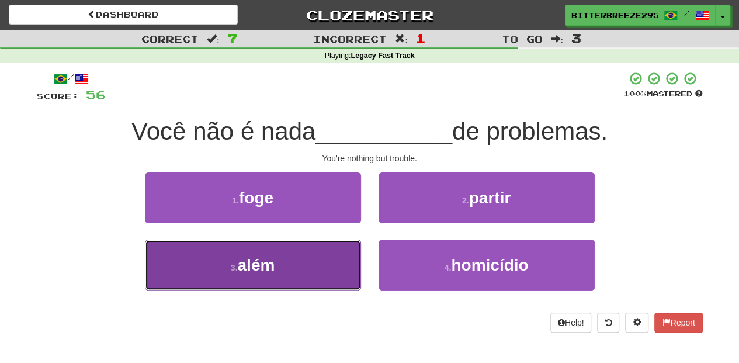
click at [348, 249] on button "3 . além" at bounding box center [253, 265] width 216 height 51
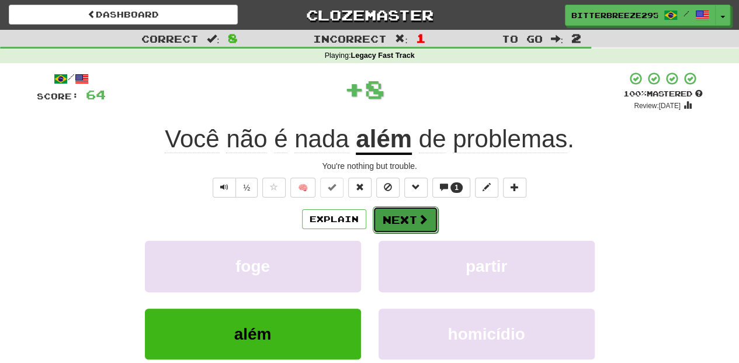
click at [388, 217] on button "Next" at bounding box center [405, 219] width 65 height 27
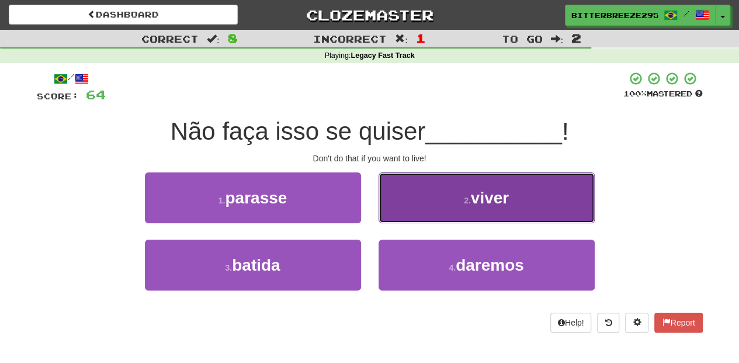
click at [410, 205] on button "2 . viver" at bounding box center [487, 197] width 216 height 51
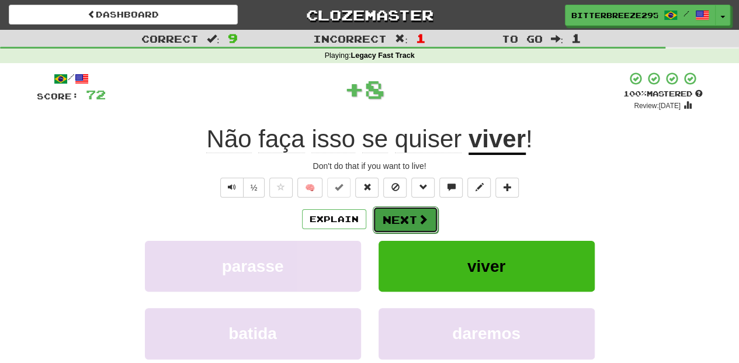
click at [406, 209] on button "Next" at bounding box center [405, 219] width 65 height 27
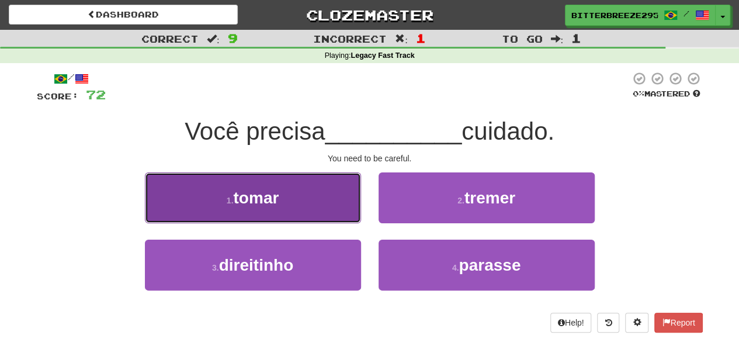
click at [312, 196] on button "1 . tomar" at bounding box center [253, 197] width 216 height 51
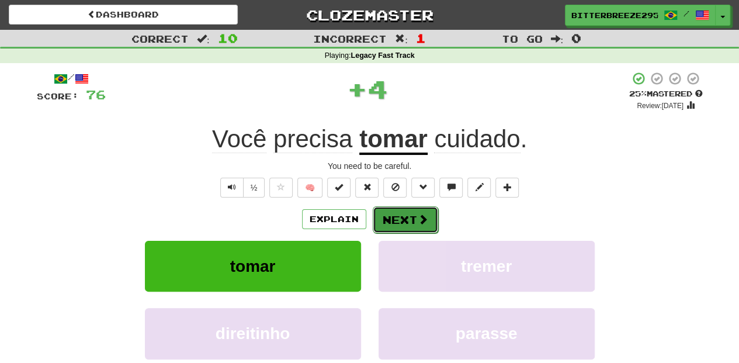
click at [376, 216] on button "Next" at bounding box center [405, 219] width 65 height 27
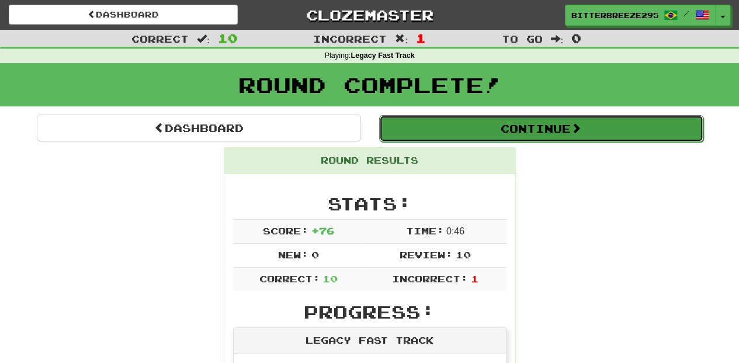
click at [433, 129] on button "Continue" at bounding box center [541, 128] width 324 height 27
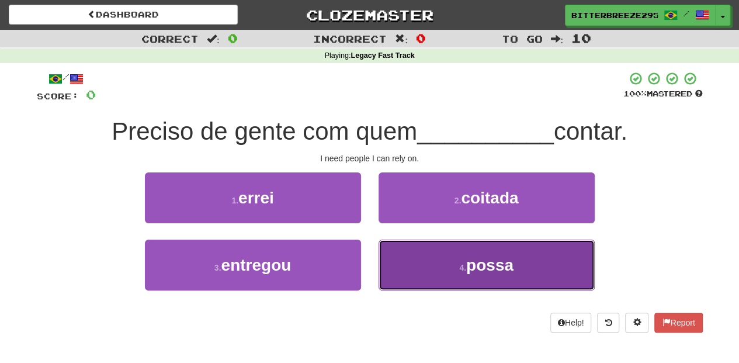
click at [402, 256] on button "4 . possa" at bounding box center [487, 265] width 216 height 51
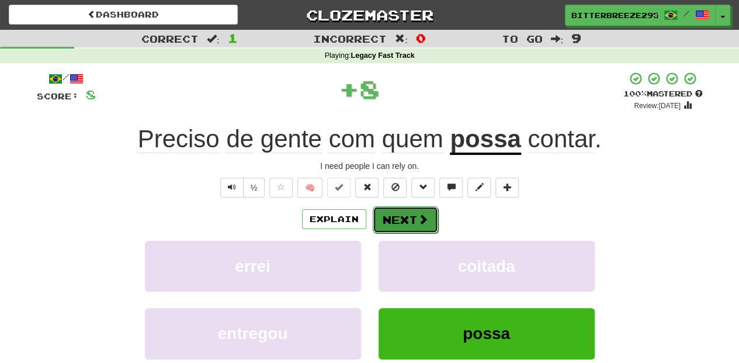
click at [395, 220] on button "Next" at bounding box center [405, 219] width 65 height 27
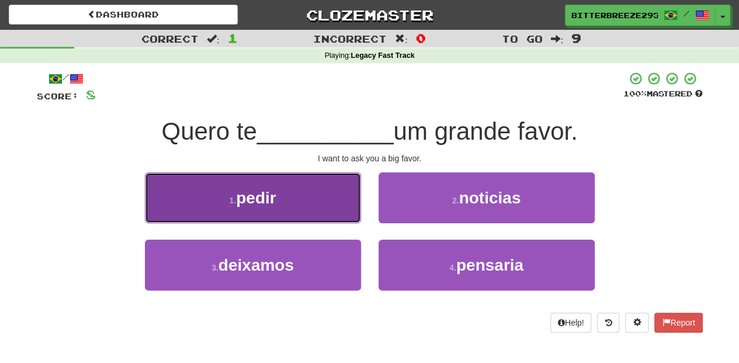
click at [307, 214] on button "1 . pedir" at bounding box center [253, 197] width 216 height 51
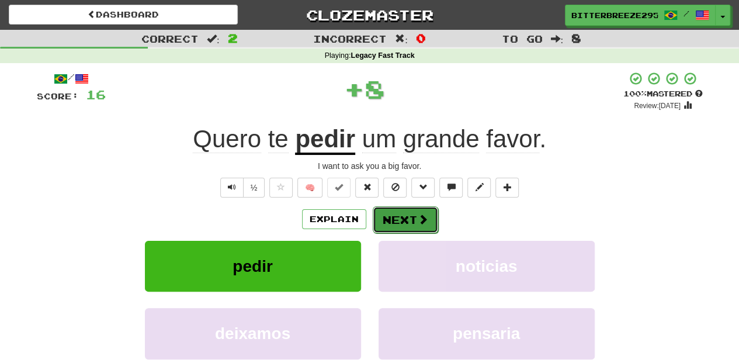
click at [378, 217] on button "Next" at bounding box center [405, 219] width 65 height 27
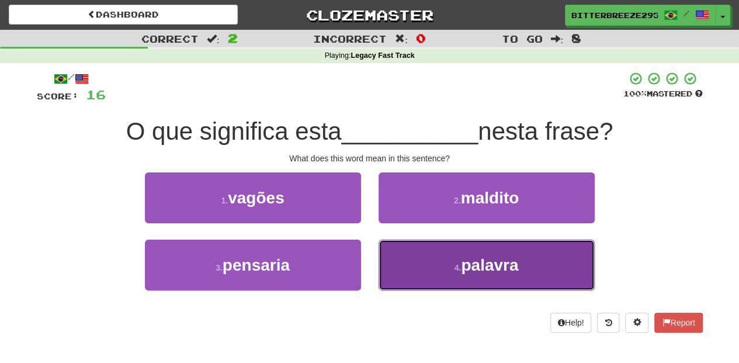
click at [400, 260] on button "4 . palavra" at bounding box center [487, 265] width 216 height 51
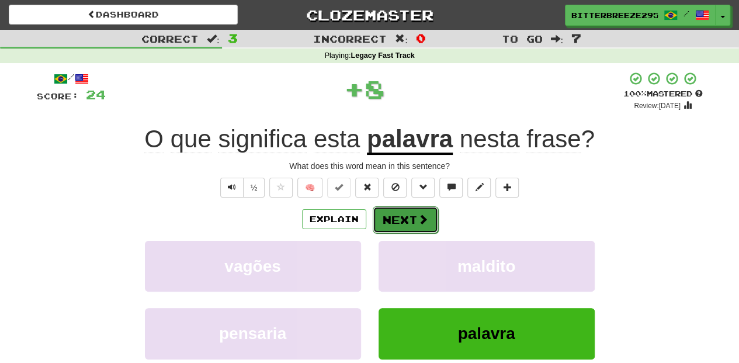
click at [396, 220] on button "Next" at bounding box center [405, 219] width 65 height 27
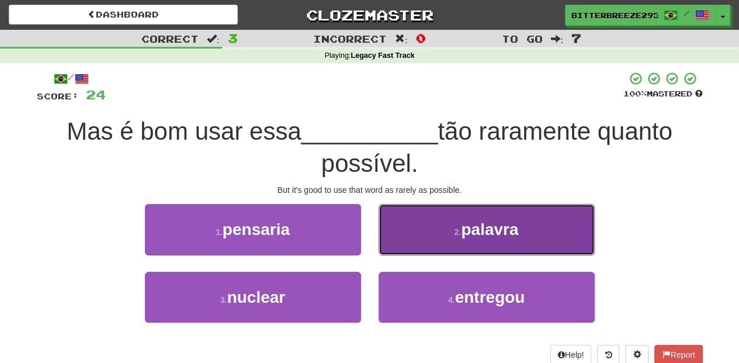
click at [402, 247] on button "2 . palavra" at bounding box center [487, 229] width 216 height 51
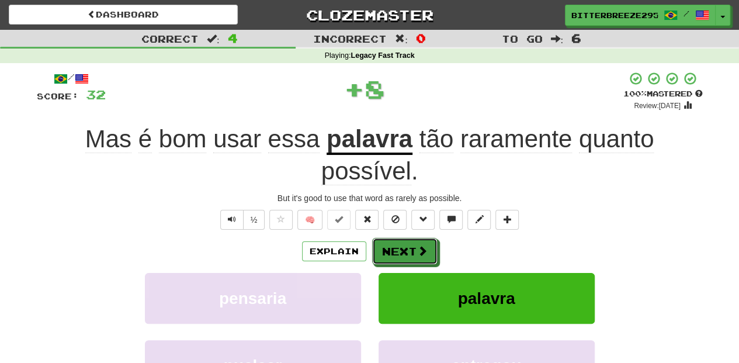
click at [402, 247] on button "Next" at bounding box center [404, 251] width 65 height 27
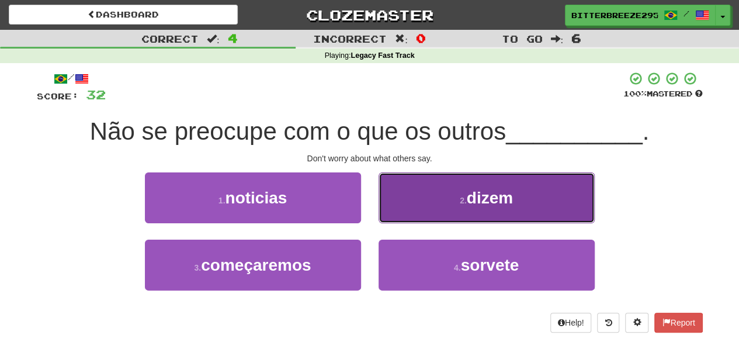
click at [403, 205] on button "2 . dizem" at bounding box center [487, 197] width 216 height 51
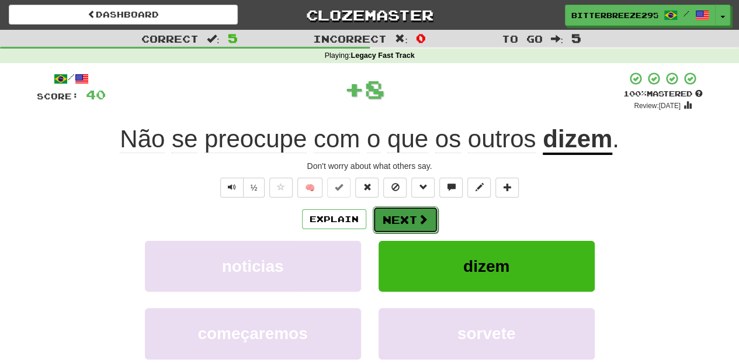
click at [400, 215] on button "Next" at bounding box center [405, 219] width 65 height 27
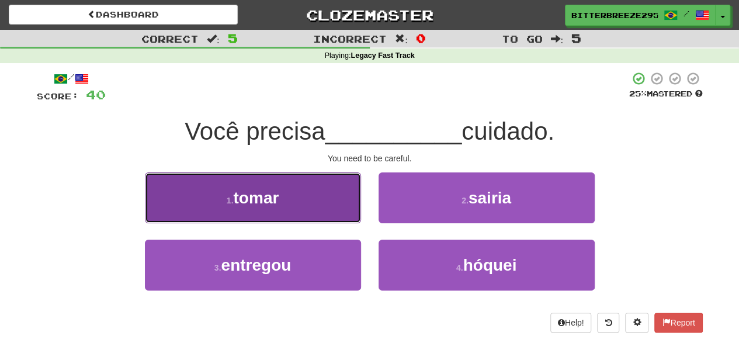
click at [320, 209] on button "1 . tomar" at bounding box center [253, 197] width 216 height 51
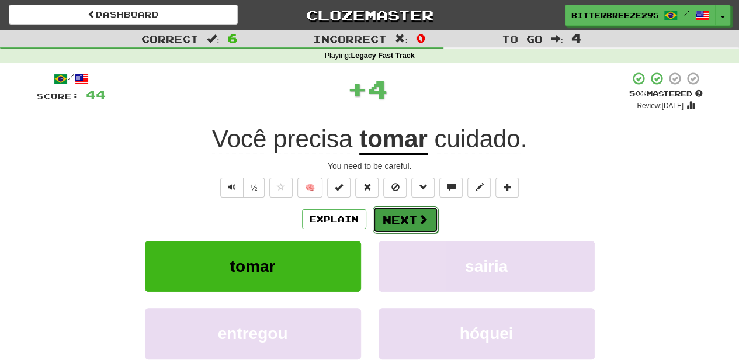
click at [391, 217] on button "Next" at bounding box center [405, 219] width 65 height 27
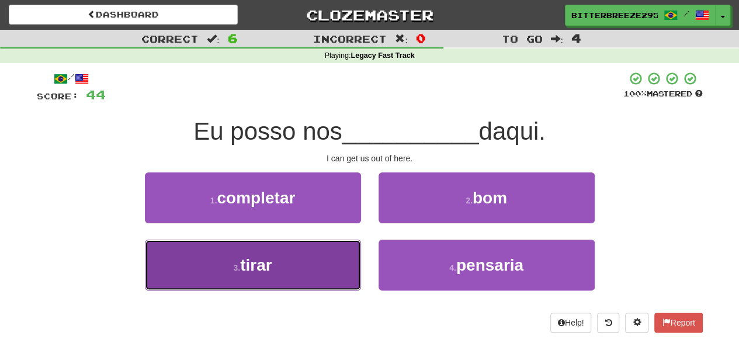
click at [314, 265] on button "3 . tirar" at bounding box center [253, 265] width 216 height 51
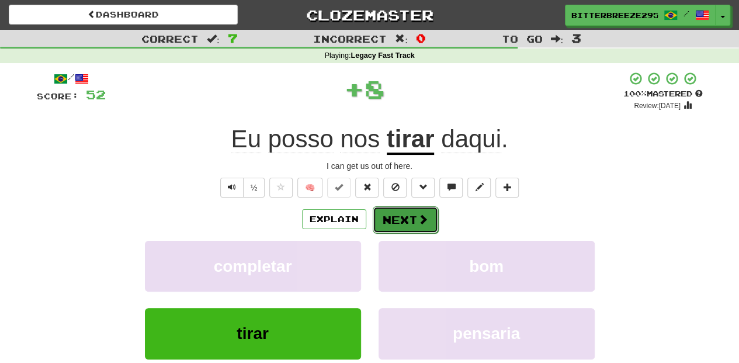
click at [378, 217] on button "Next" at bounding box center [405, 219] width 65 height 27
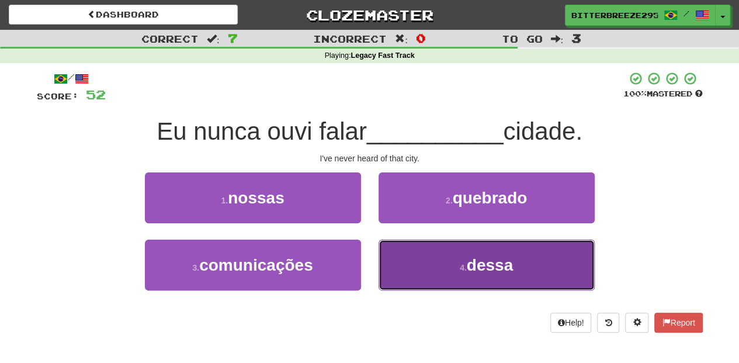
click at [413, 258] on button "4 . dessa" at bounding box center [487, 265] width 216 height 51
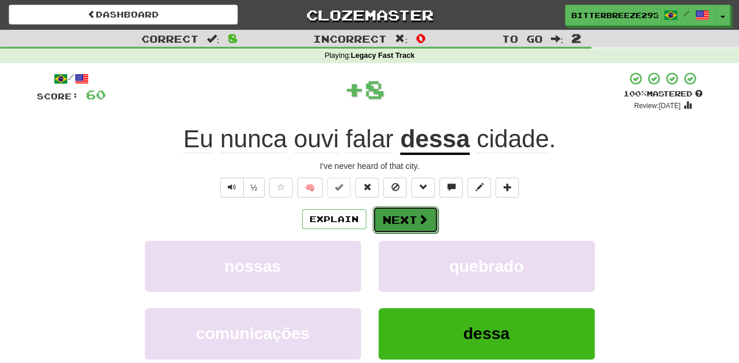
click at [408, 229] on button "Next" at bounding box center [405, 219] width 65 height 27
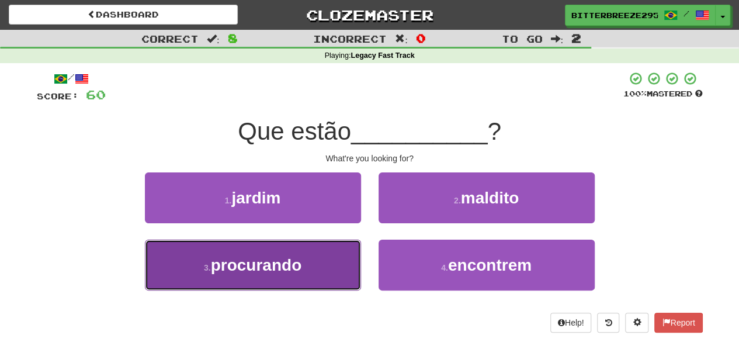
click at [334, 265] on button "3 . procurando" at bounding box center [253, 265] width 216 height 51
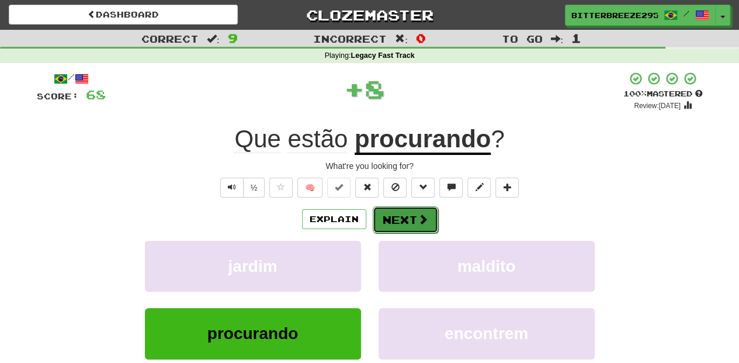
click at [397, 219] on button "Next" at bounding box center [405, 219] width 65 height 27
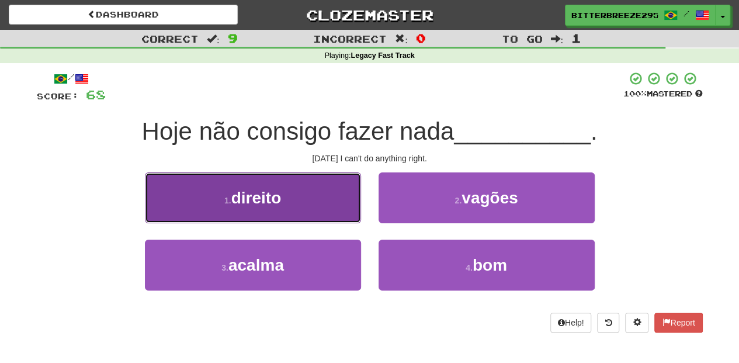
click at [303, 207] on button "1 . direito" at bounding box center [253, 197] width 216 height 51
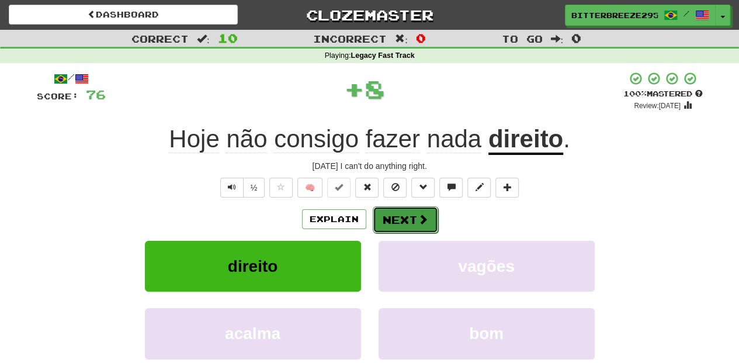
click at [403, 221] on button "Next" at bounding box center [405, 219] width 65 height 27
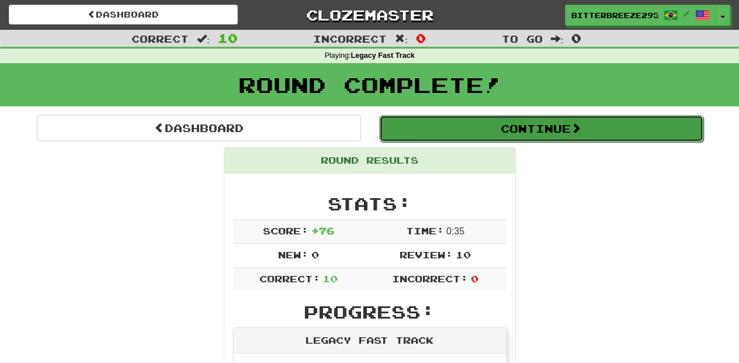
click at [456, 136] on button "Continue" at bounding box center [541, 128] width 324 height 27
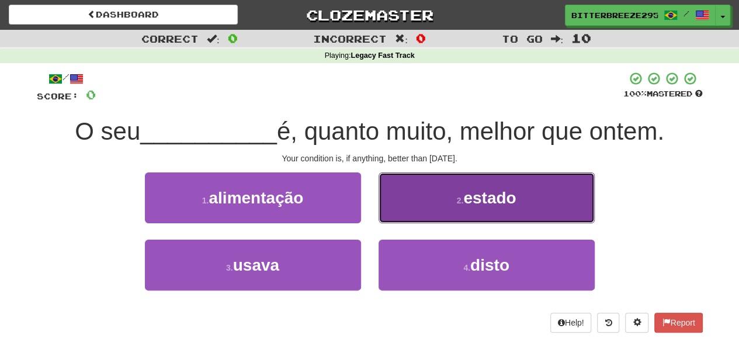
click at [402, 205] on button "2 . estado" at bounding box center [487, 197] width 216 height 51
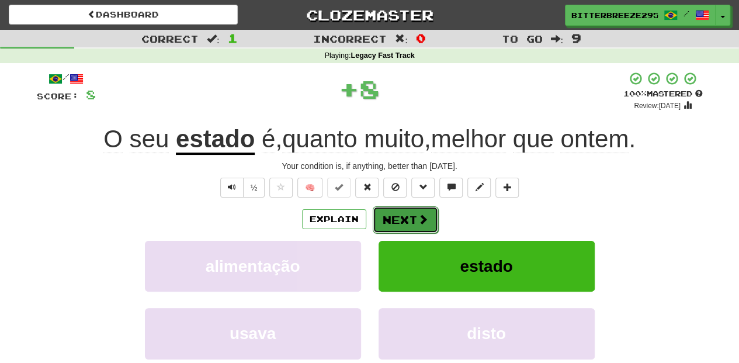
click at [395, 219] on button "Next" at bounding box center [405, 219] width 65 height 27
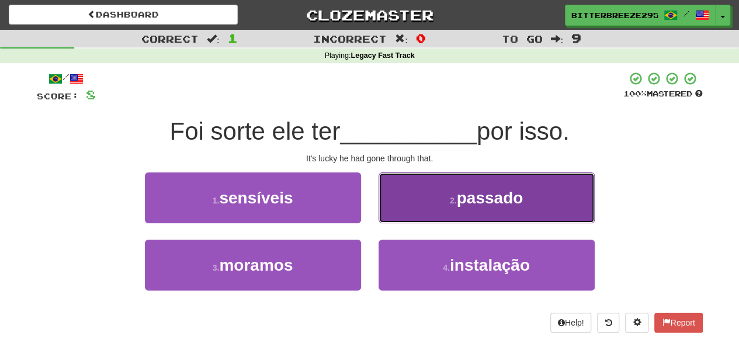
click at [400, 212] on button "2 . passado" at bounding box center [487, 197] width 216 height 51
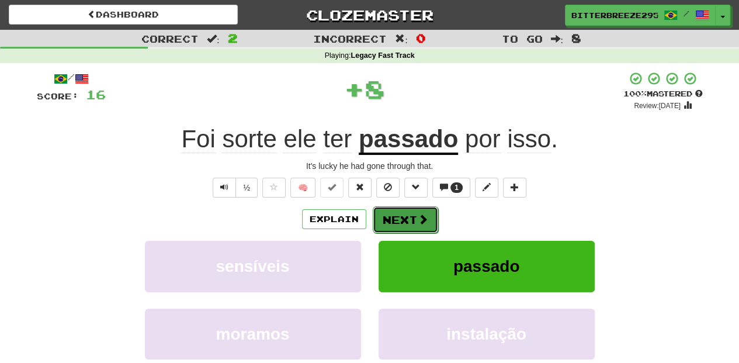
click at [381, 218] on button "Next" at bounding box center [405, 219] width 65 height 27
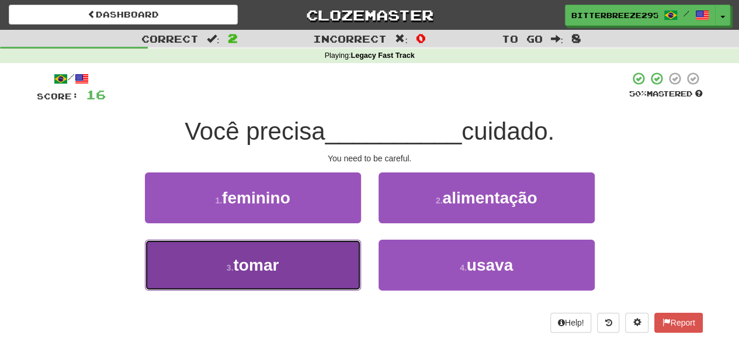
click at [331, 258] on button "3 . tomar" at bounding box center [253, 265] width 216 height 51
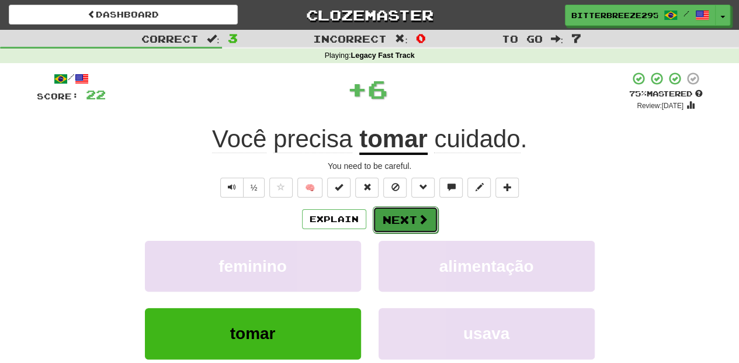
click at [385, 226] on button "Next" at bounding box center [405, 219] width 65 height 27
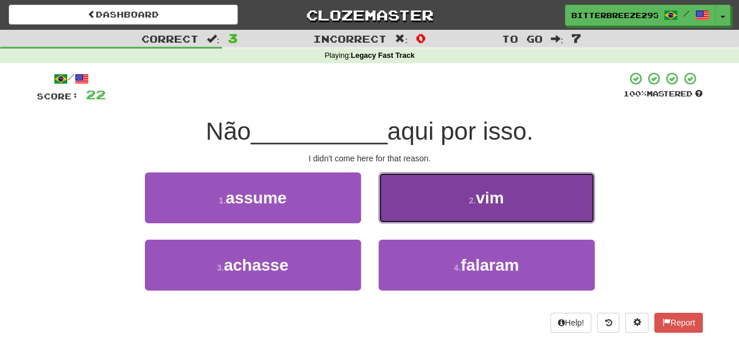
click at [394, 215] on button "2 . vim" at bounding box center [487, 197] width 216 height 51
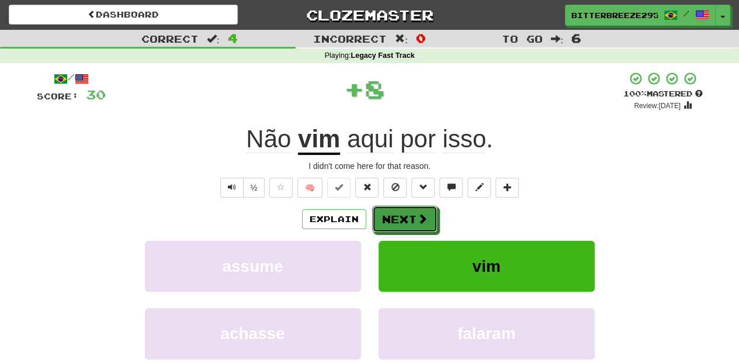
click at [394, 214] on button "Next" at bounding box center [404, 219] width 65 height 27
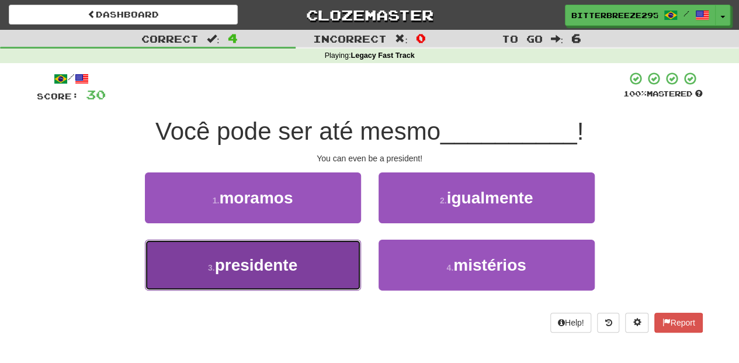
click at [321, 248] on button "3 . presidente" at bounding box center [253, 265] width 216 height 51
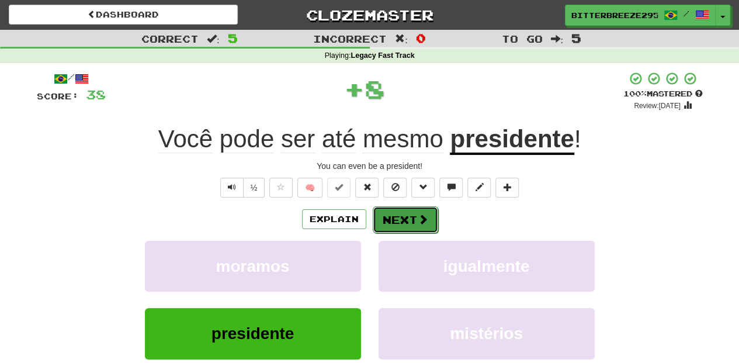
click at [380, 222] on button "Next" at bounding box center [405, 219] width 65 height 27
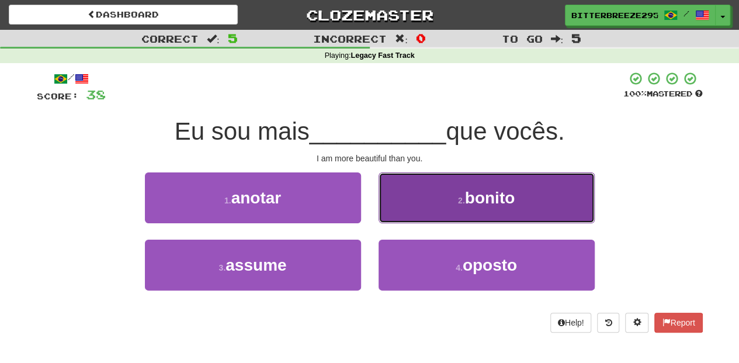
click at [404, 217] on button "2 . bonito" at bounding box center [487, 197] width 216 height 51
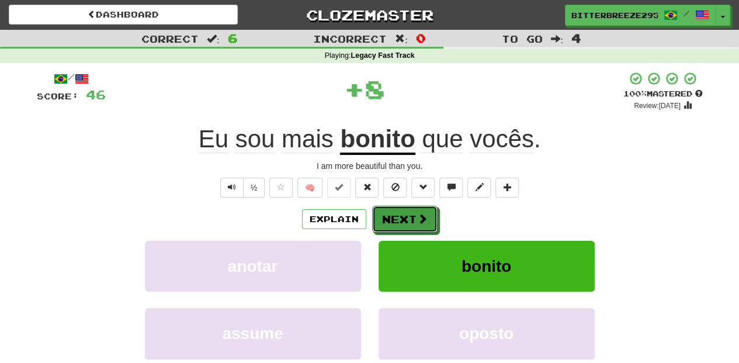
click at [404, 217] on button "Next" at bounding box center [404, 219] width 65 height 27
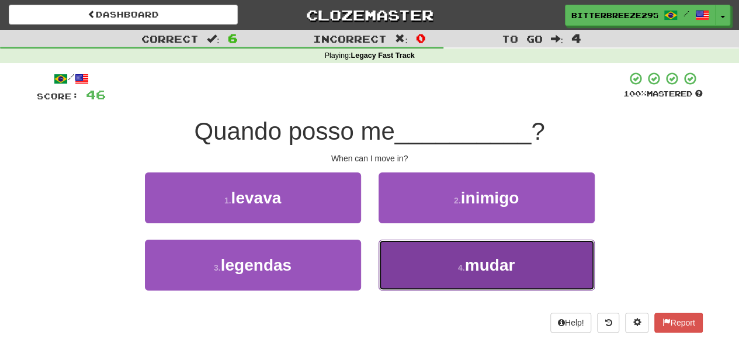
click at [397, 257] on button "4 . mudar" at bounding box center [487, 265] width 216 height 51
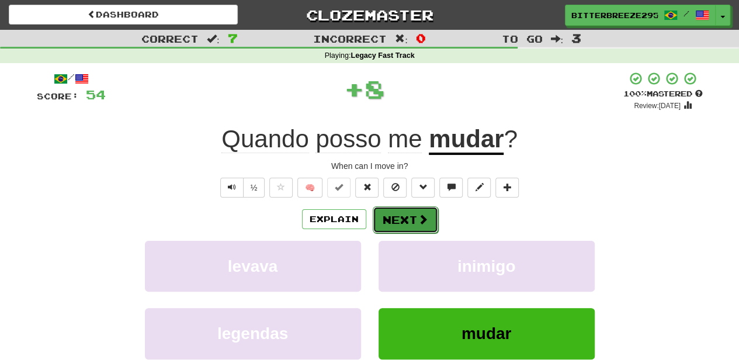
click at [393, 224] on button "Next" at bounding box center [405, 219] width 65 height 27
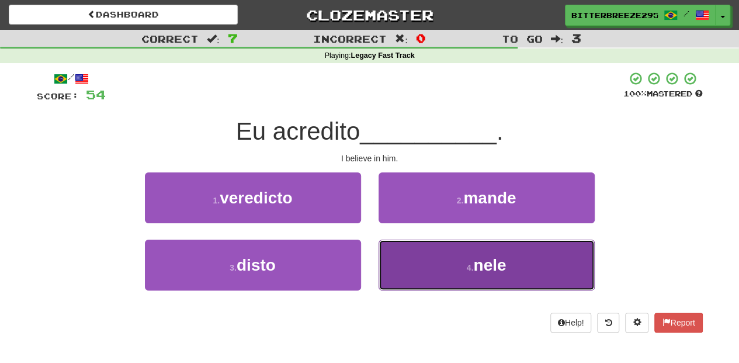
click at [400, 262] on button "4 . nele" at bounding box center [487, 265] width 216 height 51
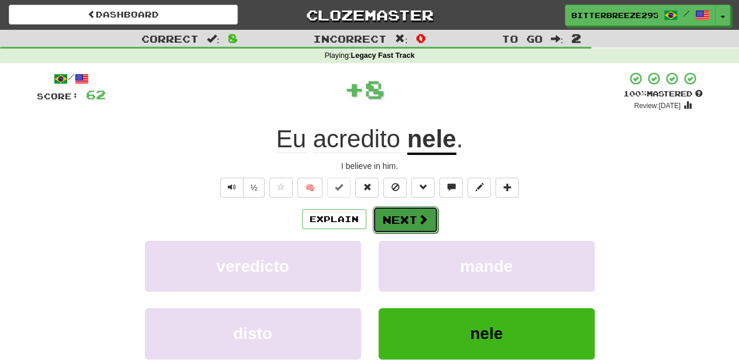
click at [396, 227] on button "Next" at bounding box center [405, 219] width 65 height 27
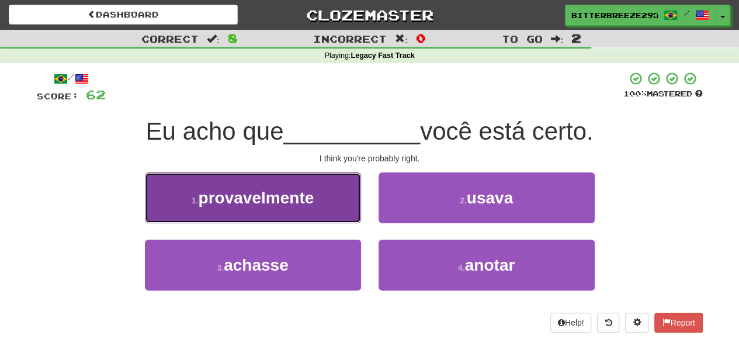
click at [329, 214] on button "1 . provavelmente" at bounding box center [253, 197] width 216 height 51
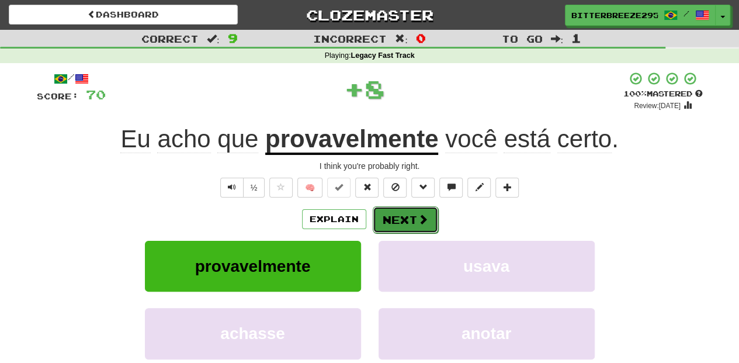
click at [386, 221] on button "Next" at bounding box center [405, 219] width 65 height 27
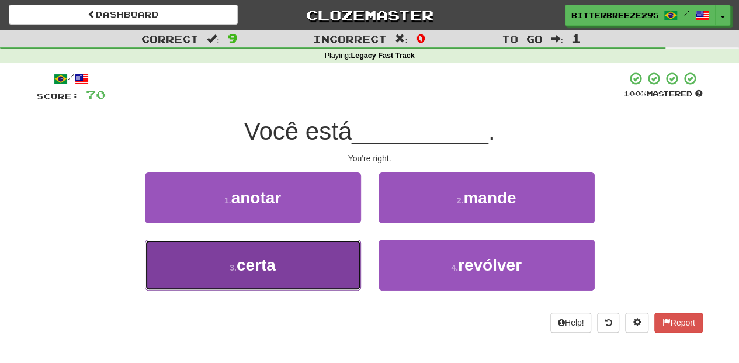
click at [322, 265] on button "3 . certa" at bounding box center [253, 265] width 216 height 51
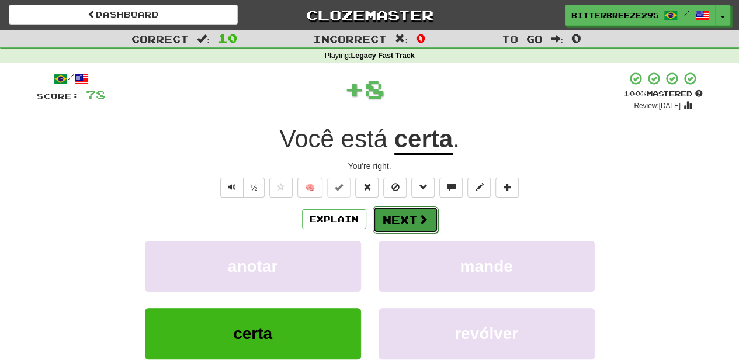
click at [379, 216] on button "Next" at bounding box center [405, 219] width 65 height 27
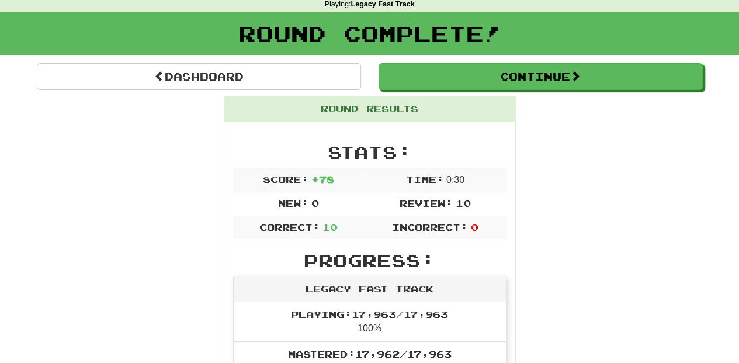
scroll to position [39, 0]
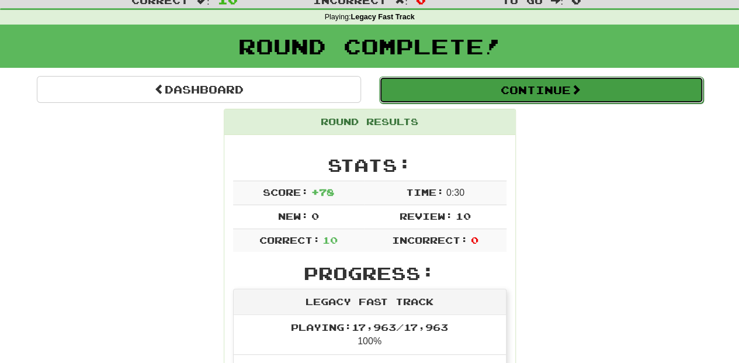
click at [427, 91] on button "Continue" at bounding box center [541, 90] width 324 height 27
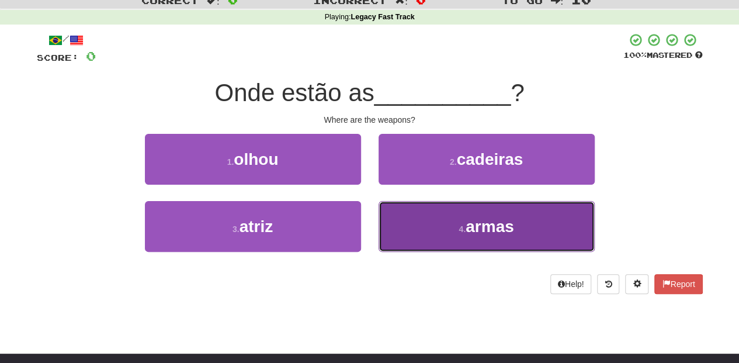
click at [391, 223] on button "4 . armas" at bounding box center [487, 226] width 216 height 51
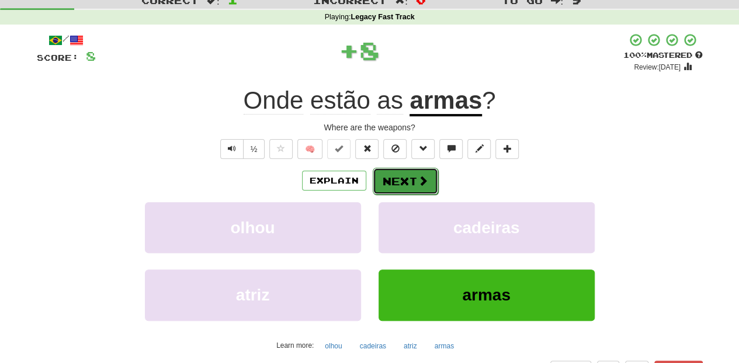
click at [394, 177] on button "Next" at bounding box center [405, 181] width 65 height 27
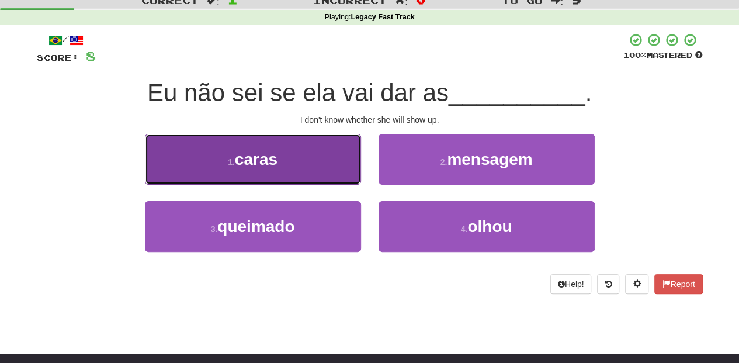
click at [319, 171] on button "1 . caras" at bounding box center [253, 159] width 216 height 51
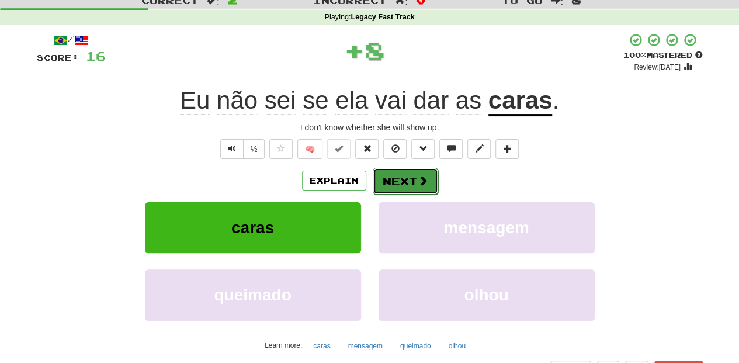
click at [393, 184] on button "Next" at bounding box center [405, 181] width 65 height 27
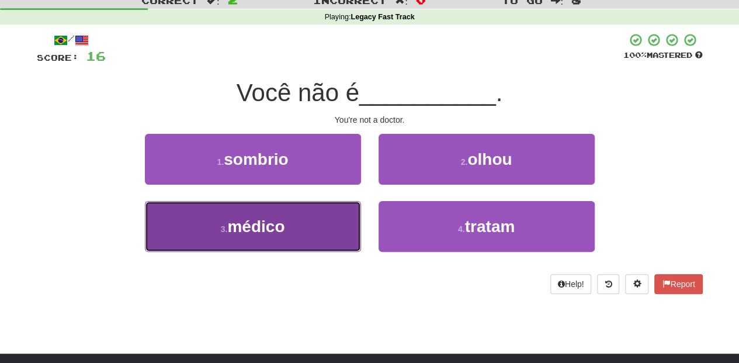
click at [322, 225] on button "3 . médico" at bounding box center [253, 226] width 216 height 51
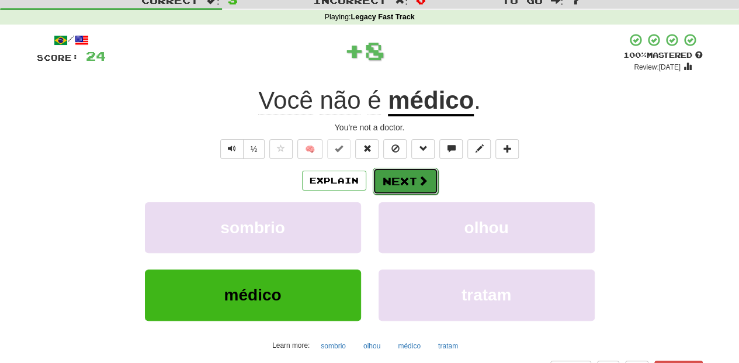
click at [383, 178] on button "Next" at bounding box center [405, 181] width 65 height 27
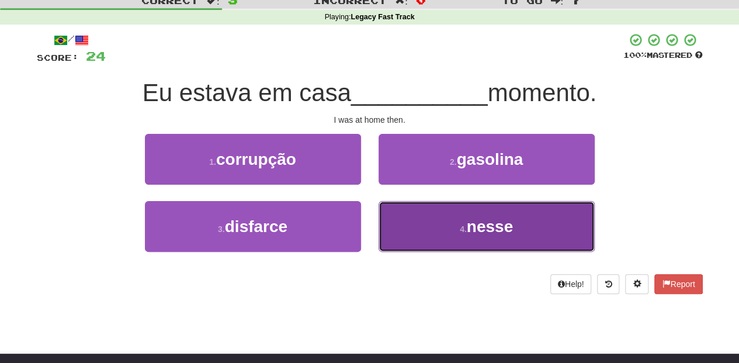
click at [407, 229] on button "4 . nesse" at bounding box center [487, 226] width 216 height 51
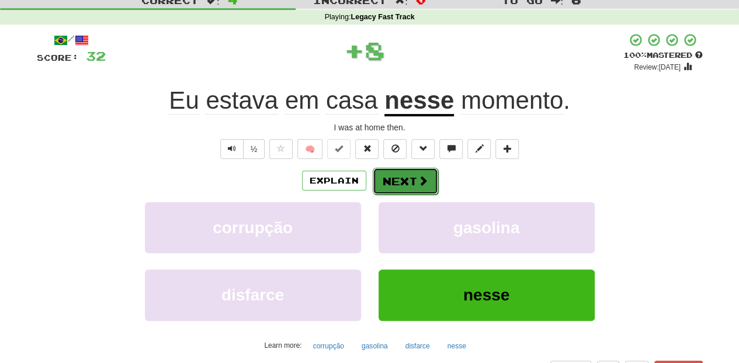
click at [392, 180] on button "Next" at bounding box center [405, 181] width 65 height 27
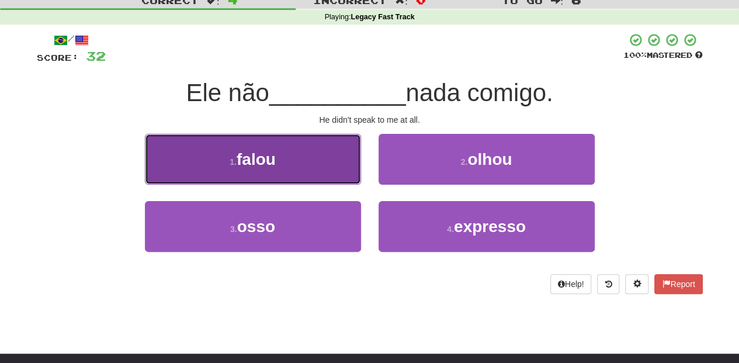
click at [318, 171] on button "1 . falou" at bounding box center [253, 159] width 216 height 51
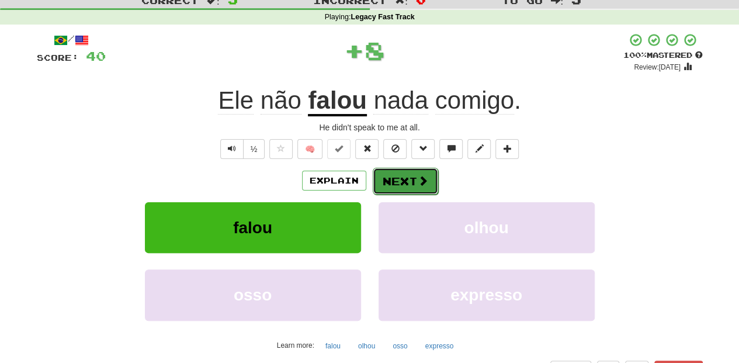
click at [392, 184] on button "Next" at bounding box center [405, 181] width 65 height 27
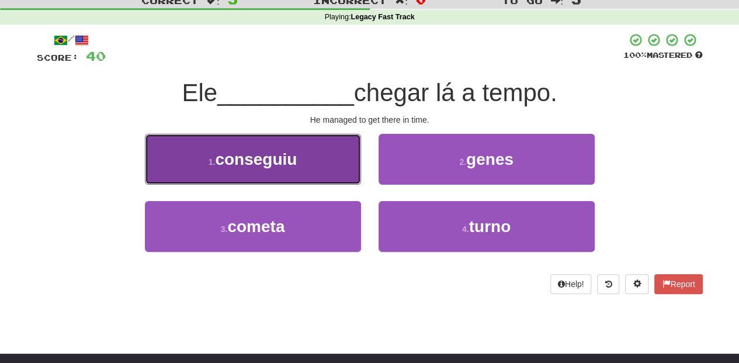
click at [296, 169] on button "1 . conseguiu" at bounding box center [253, 159] width 216 height 51
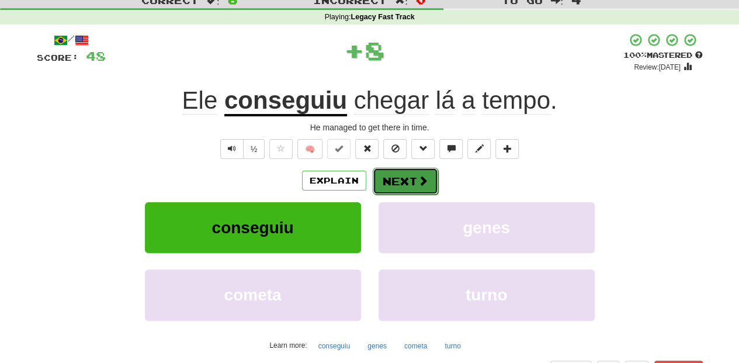
click at [388, 178] on button "Next" at bounding box center [405, 181] width 65 height 27
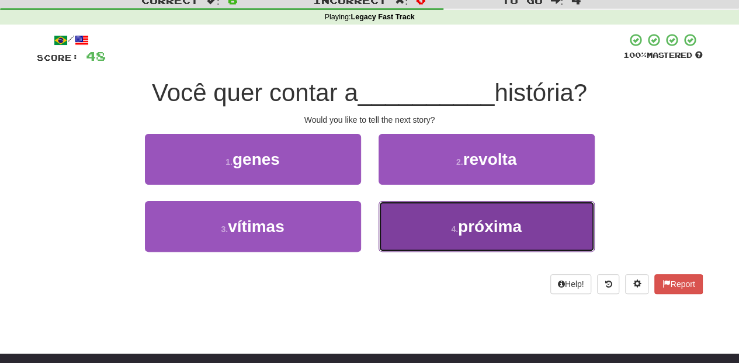
click at [402, 222] on button "4 . próxima" at bounding box center [487, 226] width 216 height 51
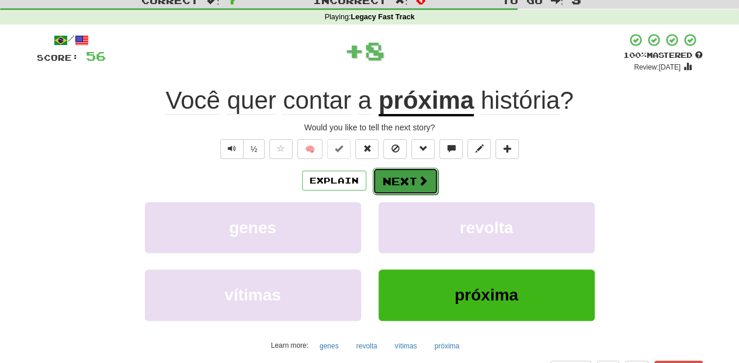
click at [395, 178] on button "Next" at bounding box center [405, 181] width 65 height 27
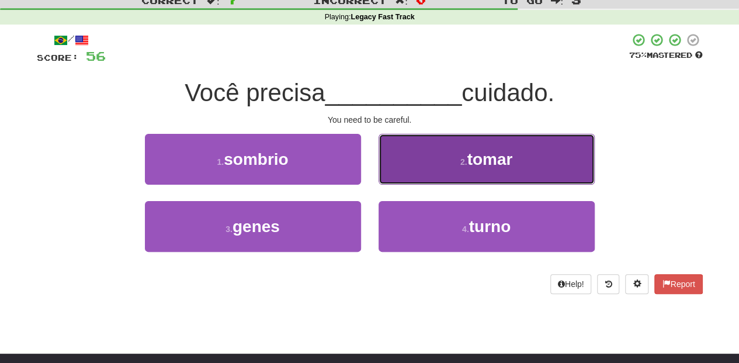
click at [396, 174] on button "2 . tomar" at bounding box center [487, 159] width 216 height 51
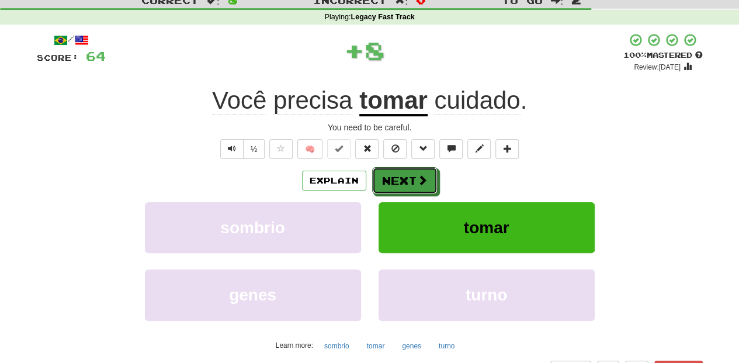
click at [396, 174] on button "Next" at bounding box center [404, 180] width 65 height 27
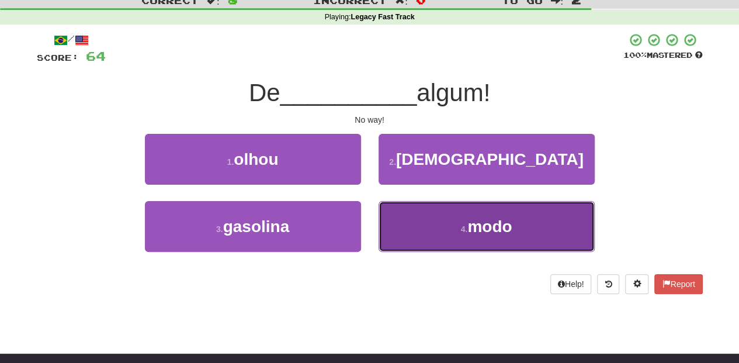
click at [395, 215] on button "4 . modo" at bounding box center [487, 226] width 216 height 51
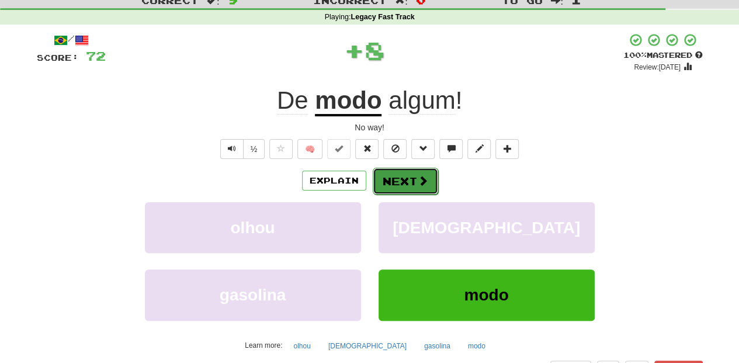
click at [393, 177] on button "Next" at bounding box center [405, 181] width 65 height 27
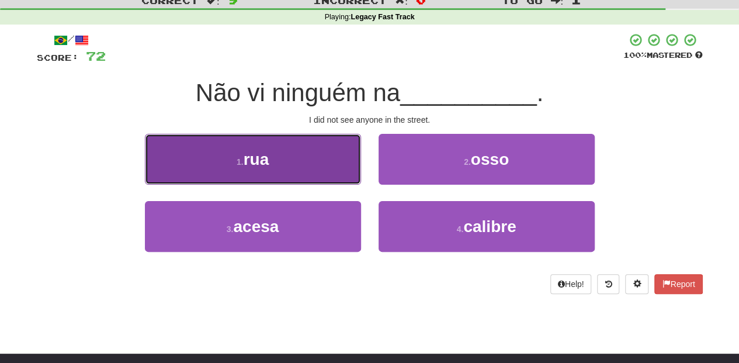
click at [298, 165] on button "1 . rua" at bounding box center [253, 159] width 216 height 51
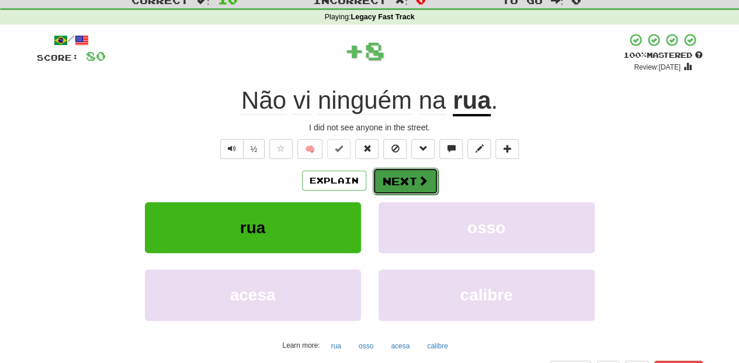
click at [389, 182] on button "Next" at bounding box center [405, 181] width 65 height 27
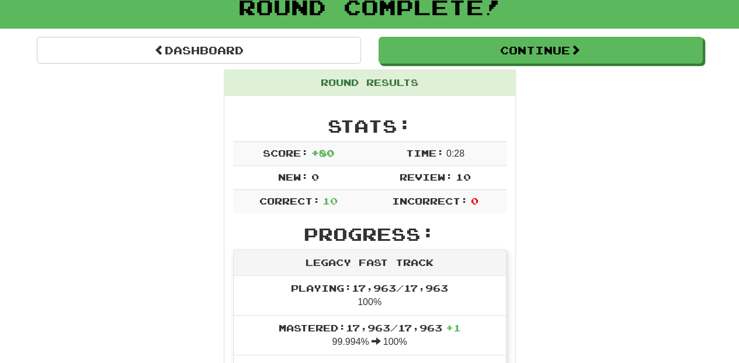
scroll to position [0, 0]
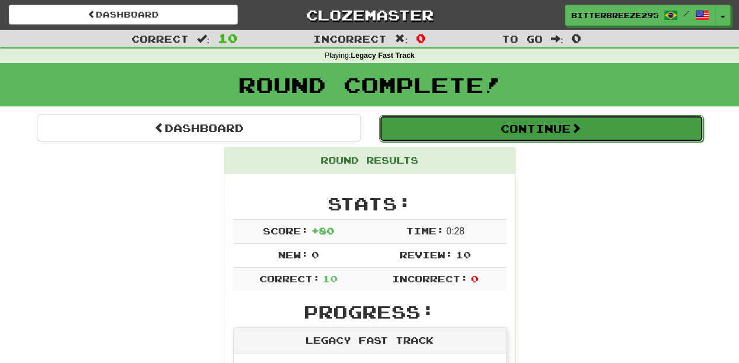
click at [426, 125] on button "Continue" at bounding box center [541, 128] width 324 height 27
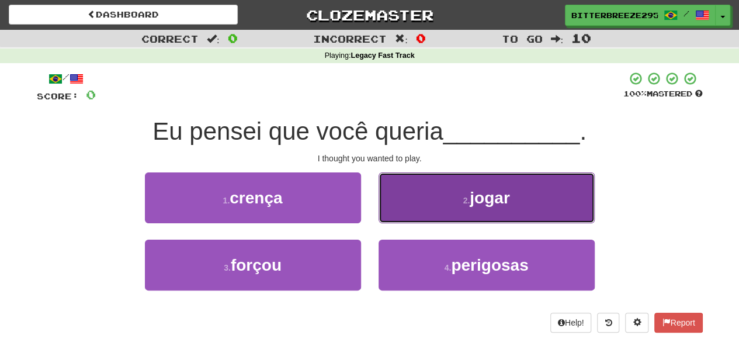
click at [410, 209] on button "2 . jogar" at bounding box center [487, 197] width 216 height 51
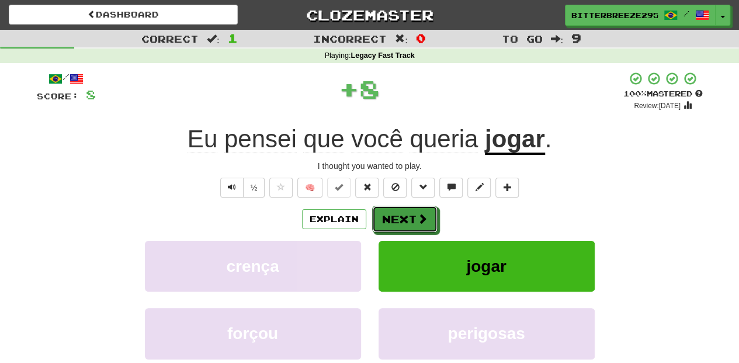
click at [410, 209] on button "Next" at bounding box center [404, 219] width 65 height 27
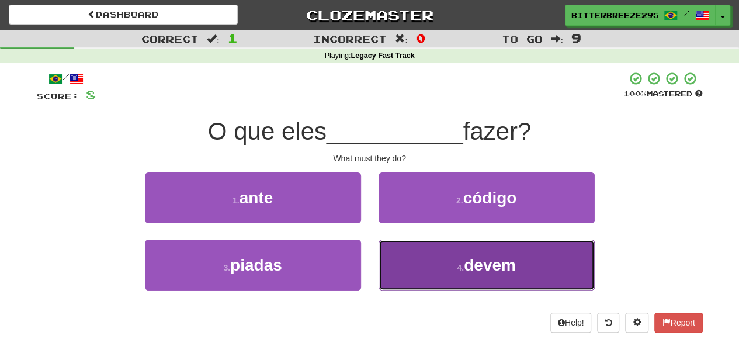
click at [411, 256] on button "4 . devem" at bounding box center [487, 265] width 216 height 51
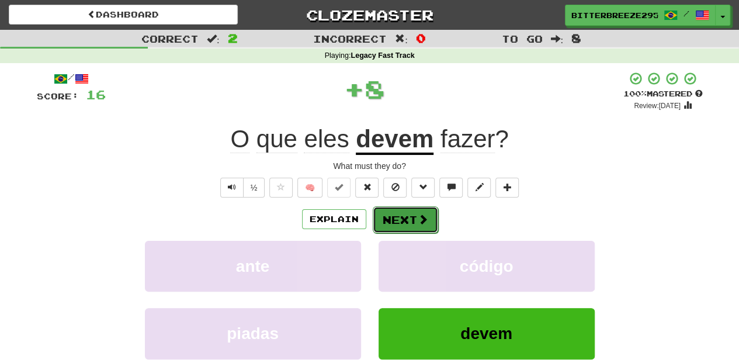
click at [396, 210] on button "Next" at bounding box center [405, 219] width 65 height 27
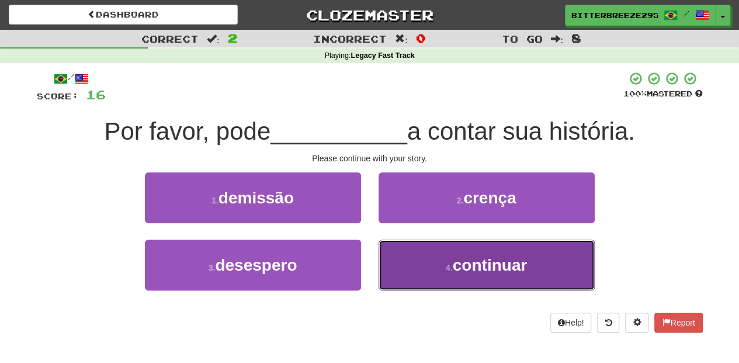
click at [419, 260] on button "4 . continuar" at bounding box center [487, 265] width 216 height 51
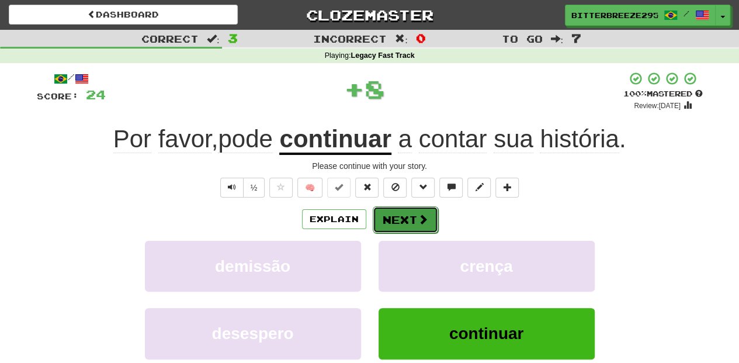
click at [397, 217] on button "Next" at bounding box center [405, 219] width 65 height 27
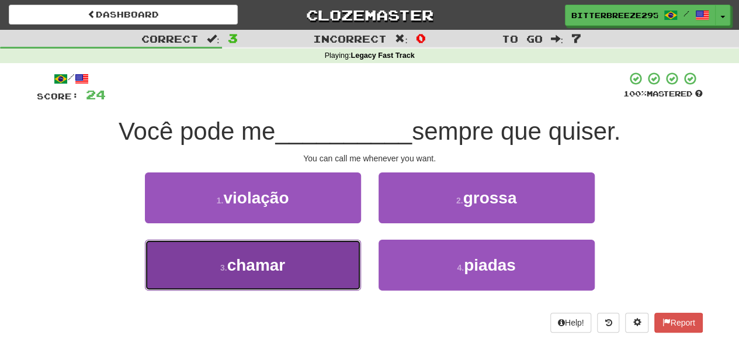
click at [314, 264] on button "3 . chamar" at bounding box center [253, 265] width 216 height 51
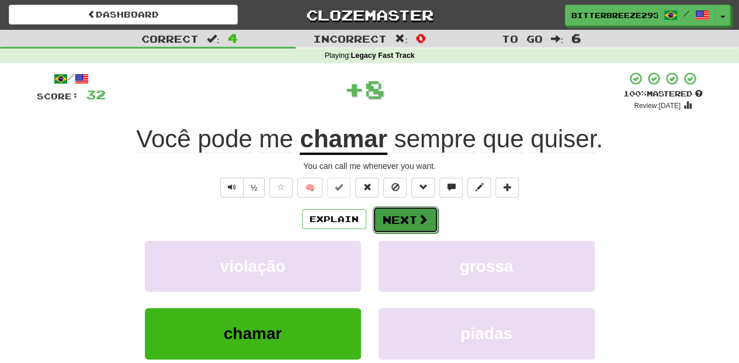
click at [407, 218] on button "Next" at bounding box center [405, 219] width 65 height 27
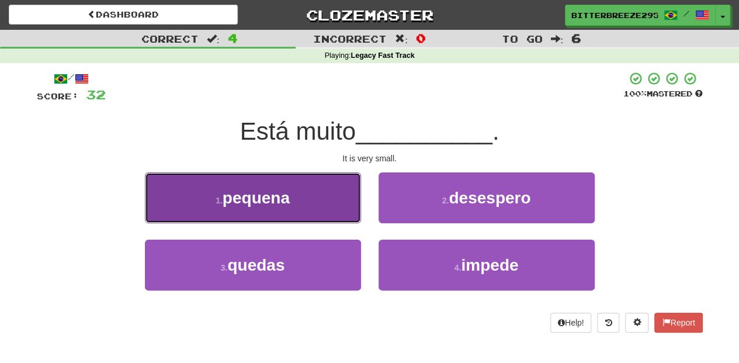
click at [317, 199] on button "1 . pequena" at bounding box center [253, 197] width 216 height 51
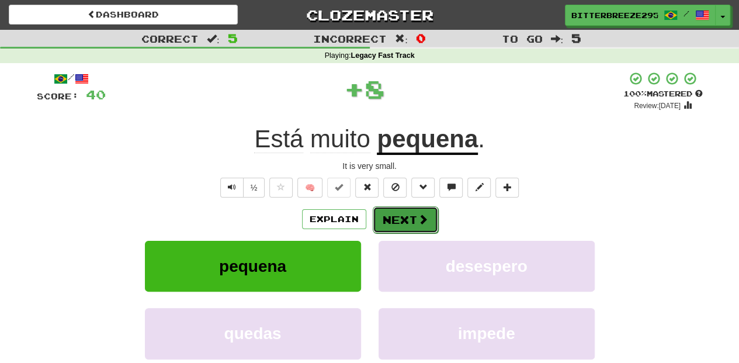
click at [386, 215] on button "Next" at bounding box center [405, 219] width 65 height 27
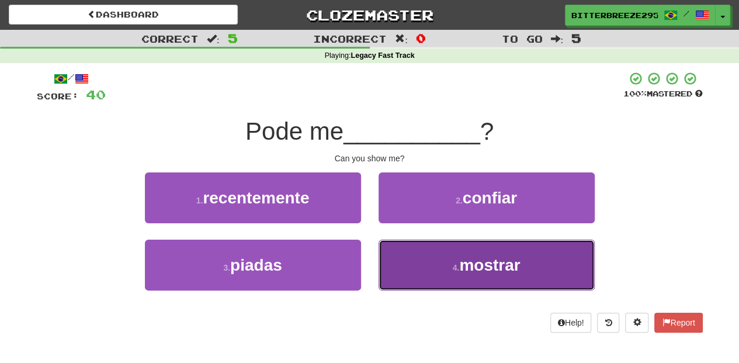
click at [412, 254] on button "4 . mostrar" at bounding box center [487, 265] width 216 height 51
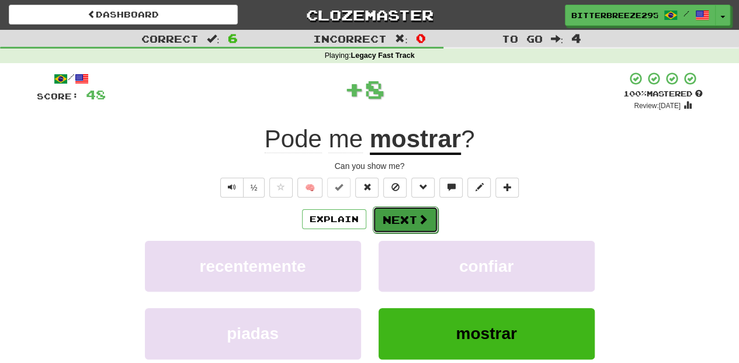
click at [400, 217] on button "Next" at bounding box center [405, 219] width 65 height 27
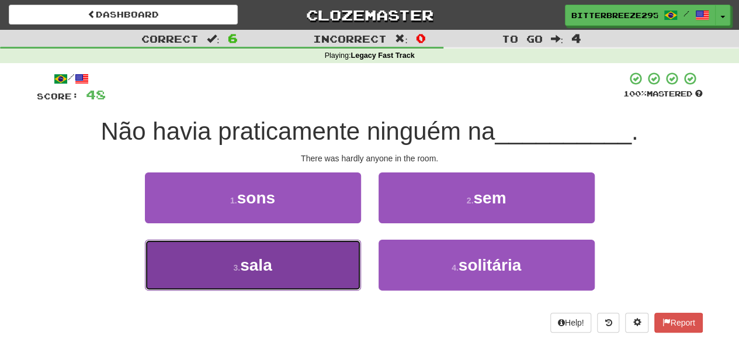
click at [332, 258] on button "3 . sala" at bounding box center [253, 265] width 216 height 51
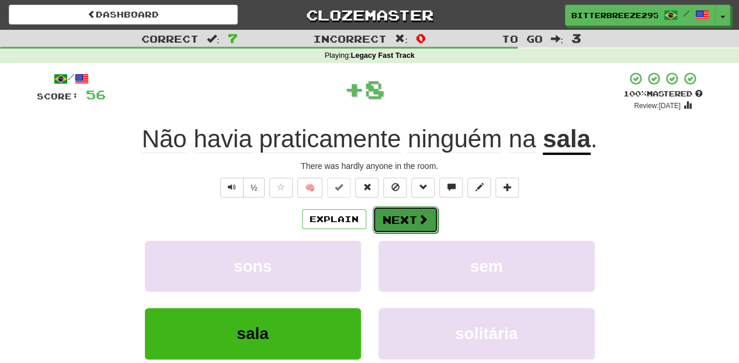
click at [396, 219] on button "Next" at bounding box center [405, 219] width 65 height 27
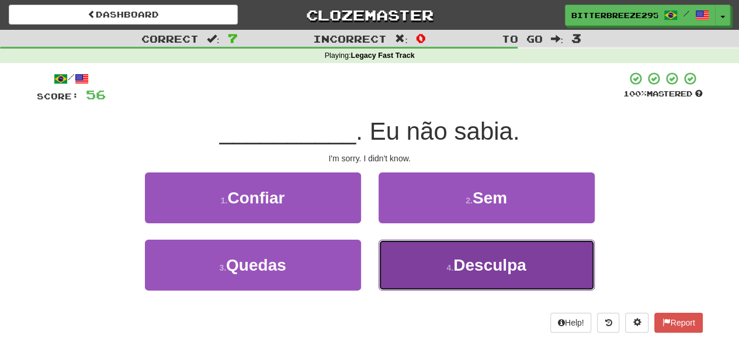
click at [399, 249] on button "4 . Desculpa" at bounding box center [487, 265] width 216 height 51
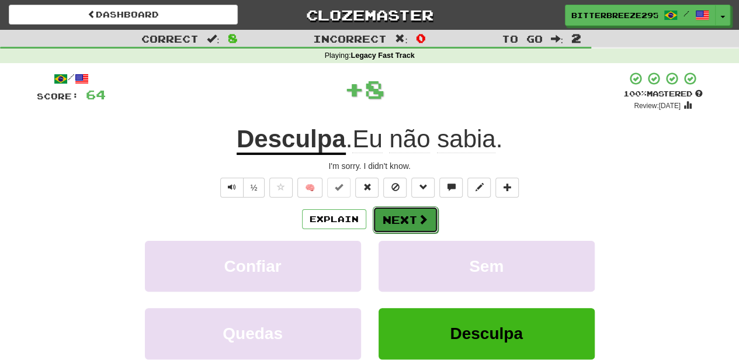
click at [390, 210] on button "Next" at bounding box center [405, 219] width 65 height 27
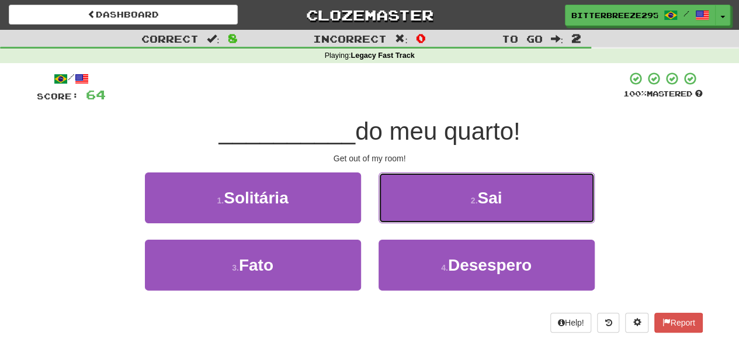
click at [390, 210] on button "2 . Sai" at bounding box center [487, 197] width 216 height 51
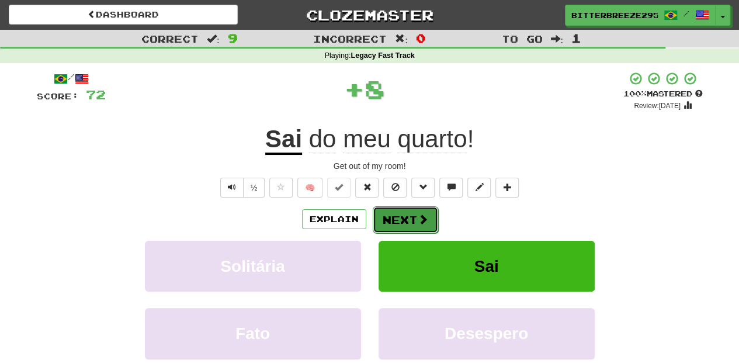
click at [390, 213] on button "Next" at bounding box center [405, 219] width 65 height 27
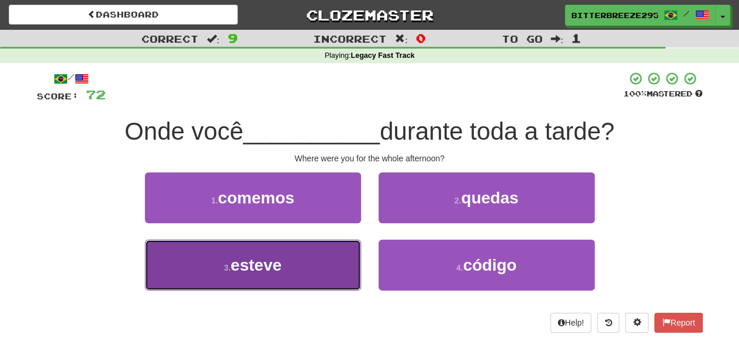
click at [317, 263] on button "3 . esteve" at bounding box center [253, 265] width 216 height 51
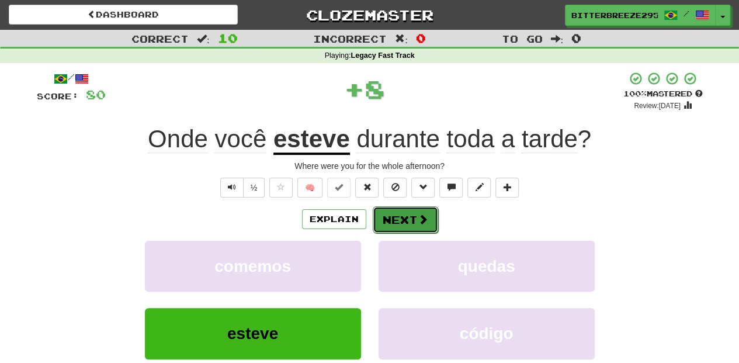
click at [388, 220] on button "Next" at bounding box center [405, 219] width 65 height 27
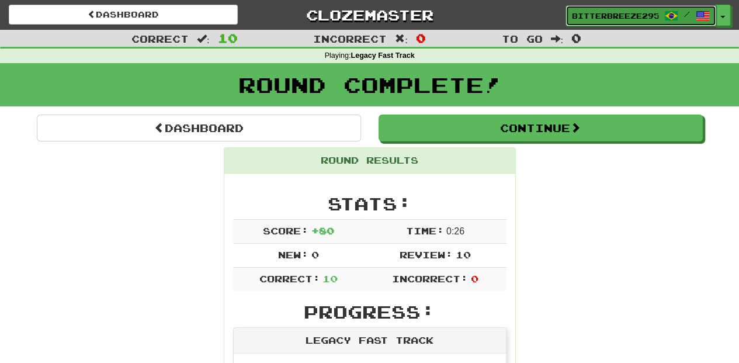
click at [590, 9] on link "BitterBreeze2956 /" at bounding box center [641, 15] width 151 height 21
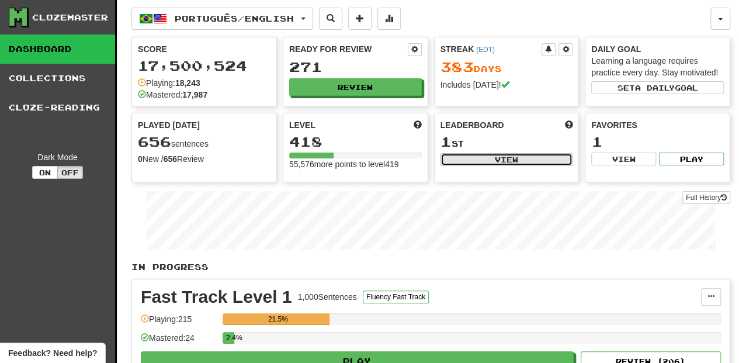
click at [495, 160] on button "View" at bounding box center [507, 159] width 133 height 13
select select "**********"
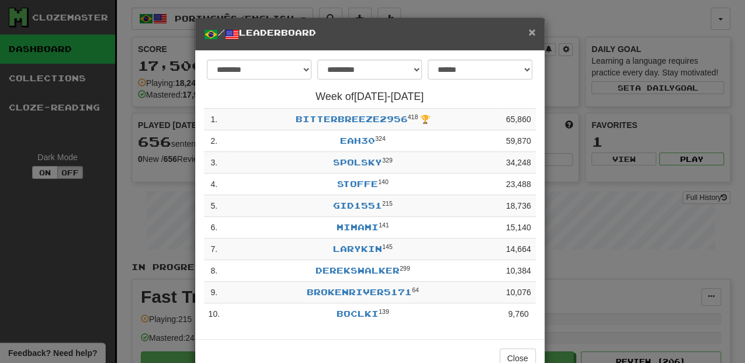
click at [529, 34] on span "×" at bounding box center [531, 31] width 7 height 13
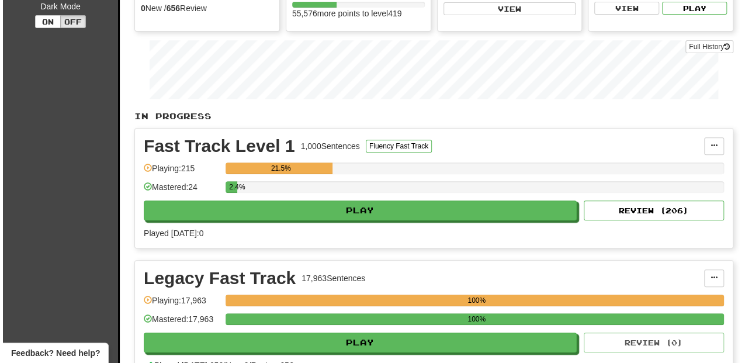
scroll to position [195, 0]
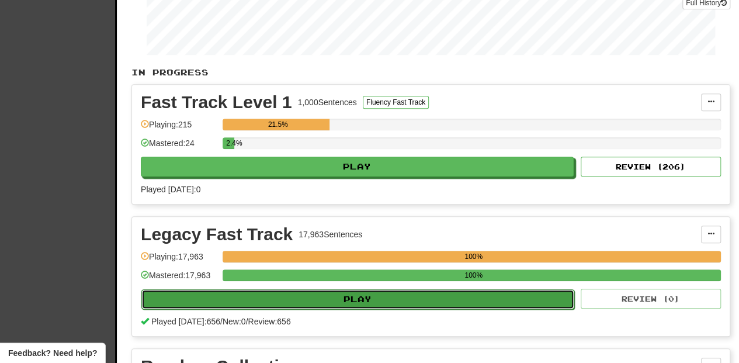
click at [381, 301] on button "Play" at bounding box center [357, 299] width 433 height 20
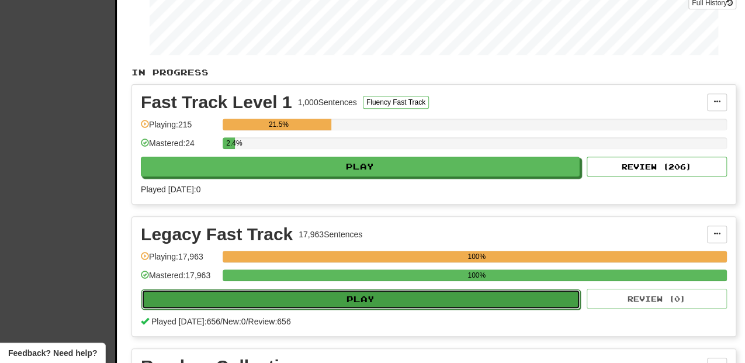
select select "**"
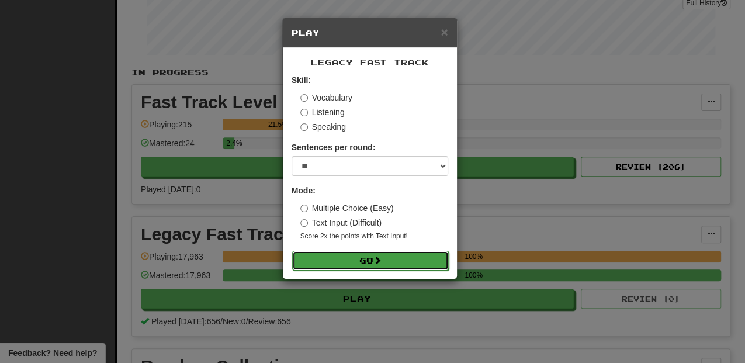
click at [375, 260] on button "Go" at bounding box center [370, 261] width 157 height 20
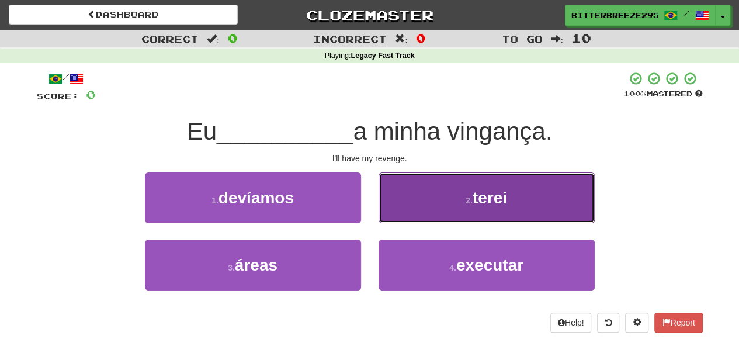
click at [403, 214] on button "2 . terei" at bounding box center [487, 197] width 216 height 51
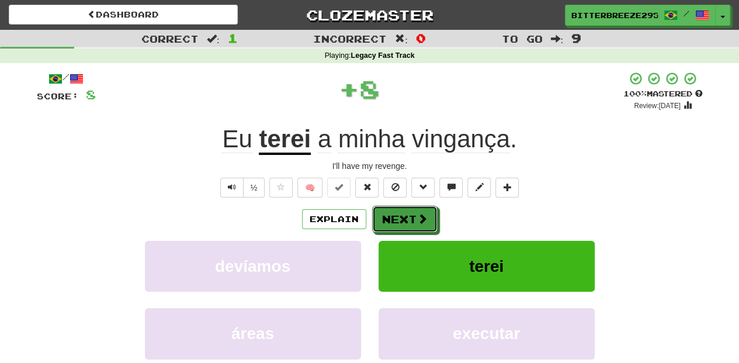
click at [403, 214] on button "Next" at bounding box center [404, 219] width 65 height 27
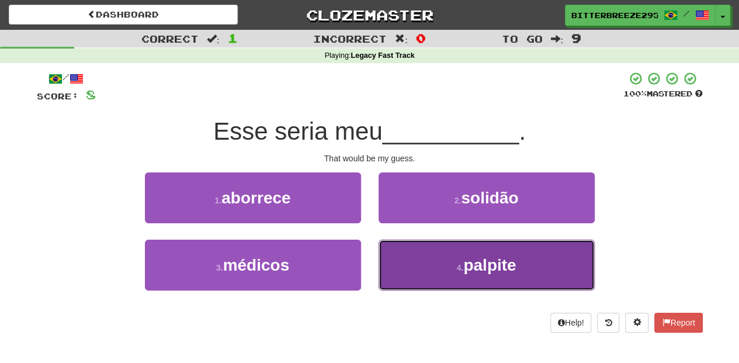
click at [406, 256] on button "4 . palpite" at bounding box center [487, 265] width 216 height 51
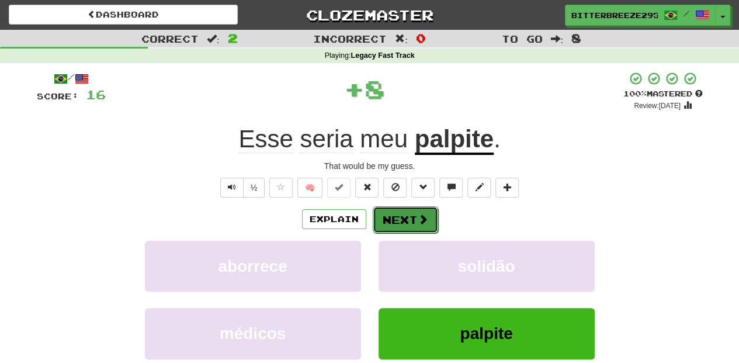
click at [401, 220] on button "Next" at bounding box center [405, 219] width 65 height 27
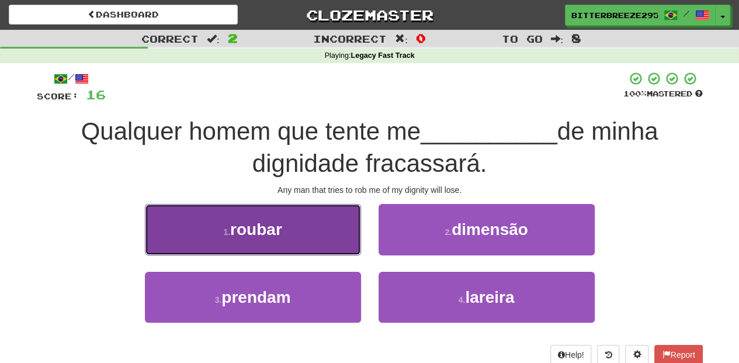
click at [313, 236] on button "1 . [GEOGRAPHIC_DATA]" at bounding box center [253, 229] width 216 height 51
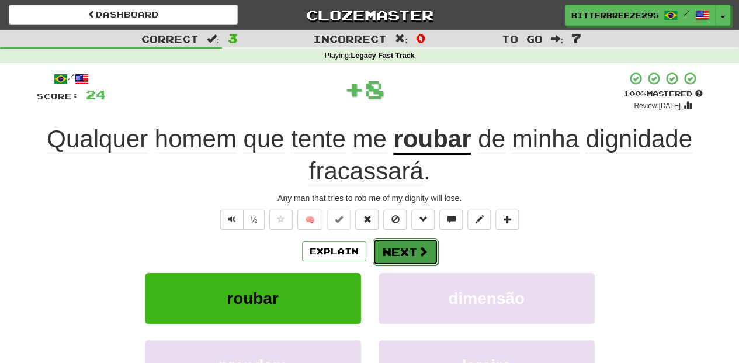
click at [399, 250] on button "Next" at bounding box center [405, 251] width 65 height 27
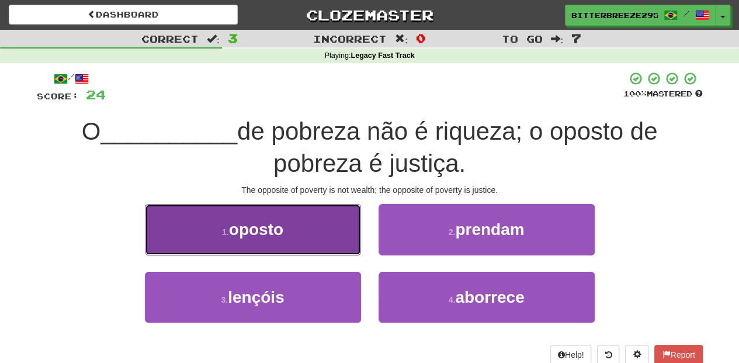
click at [329, 245] on button "1 . oposto" at bounding box center [253, 229] width 216 height 51
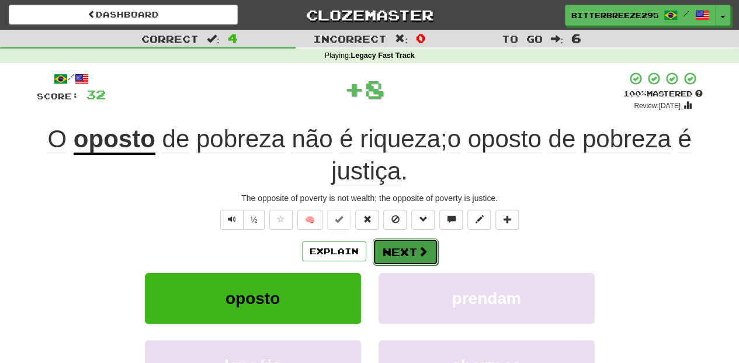
click at [396, 248] on button "Next" at bounding box center [405, 251] width 65 height 27
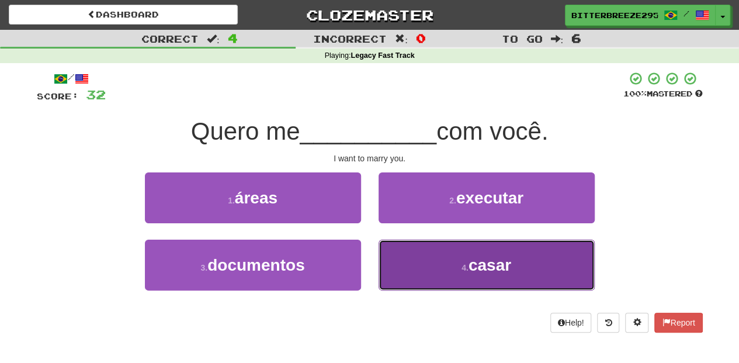
click at [396, 265] on button "4 . casar" at bounding box center [487, 265] width 216 height 51
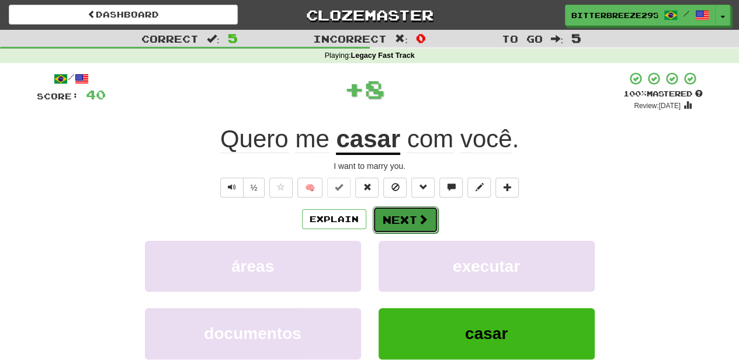
click at [394, 220] on button "Next" at bounding box center [405, 219] width 65 height 27
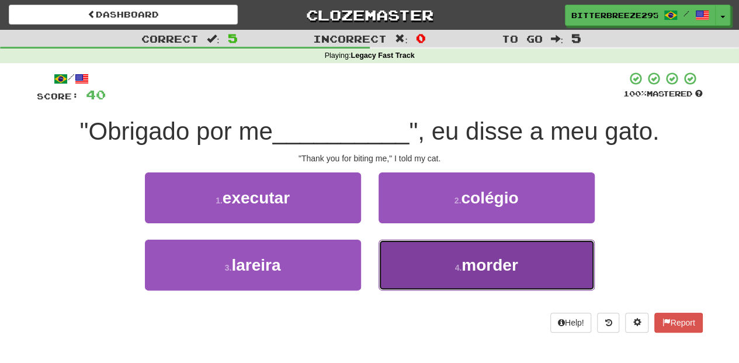
click at [404, 255] on button "4 . morder" at bounding box center [487, 265] width 216 height 51
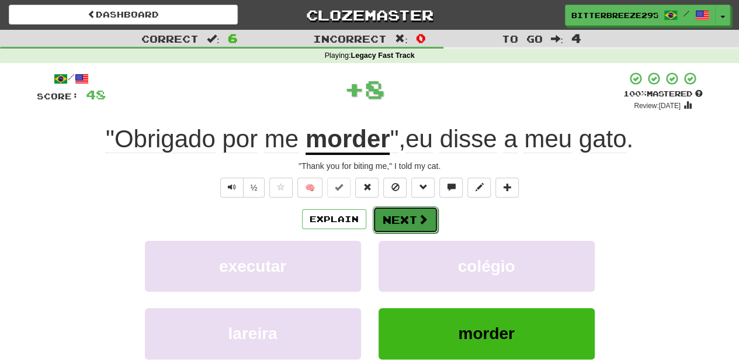
click at [401, 217] on button "Next" at bounding box center [405, 219] width 65 height 27
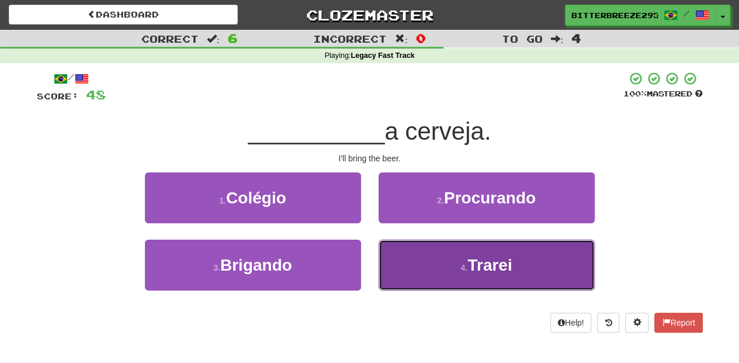
click at [410, 264] on button "4 . Trarei" at bounding box center [487, 265] width 216 height 51
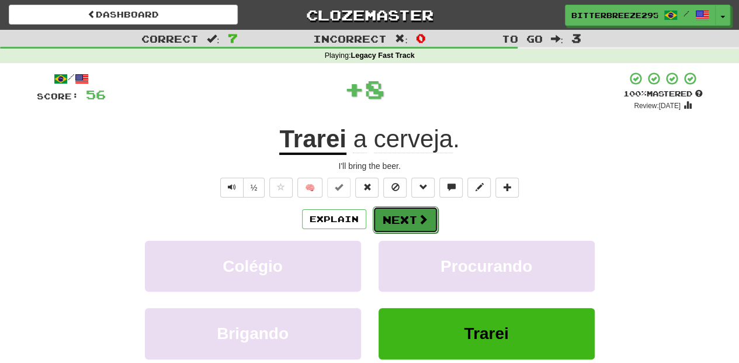
click at [399, 214] on button "Next" at bounding box center [405, 219] width 65 height 27
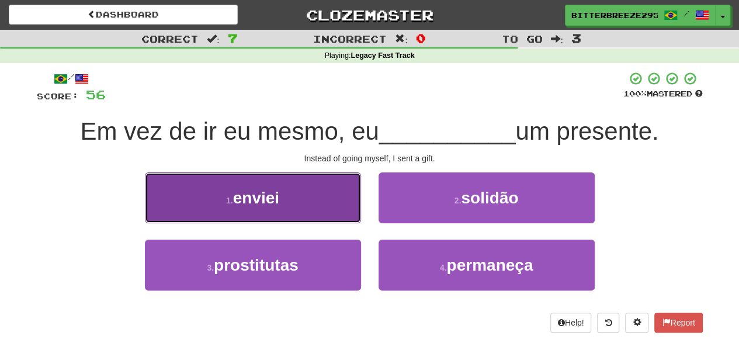
click at [326, 207] on button "1 . [GEOGRAPHIC_DATA]" at bounding box center [253, 197] width 216 height 51
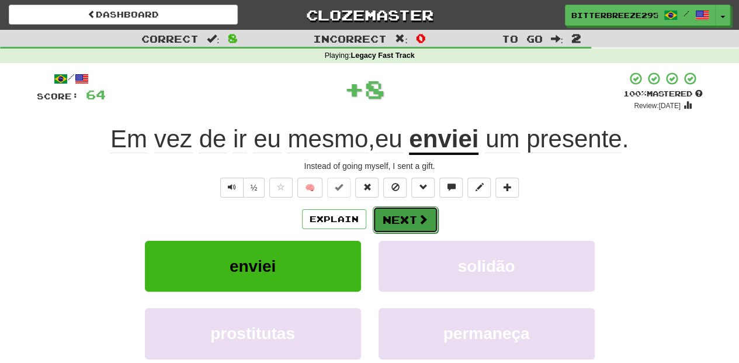
click at [389, 217] on button "Next" at bounding box center [405, 219] width 65 height 27
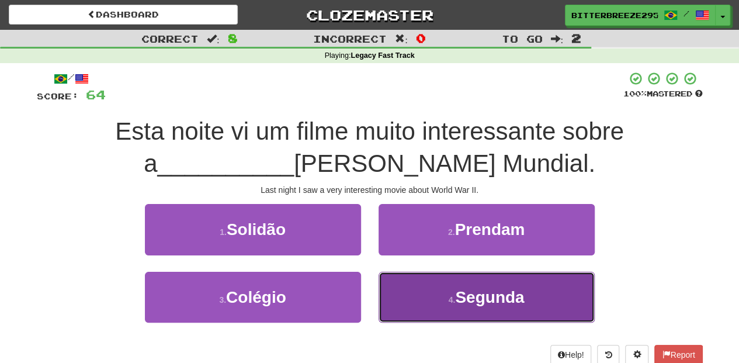
click at [405, 293] on button "4 . Segunda" at bounding box center [487, 297] width 216 height 51
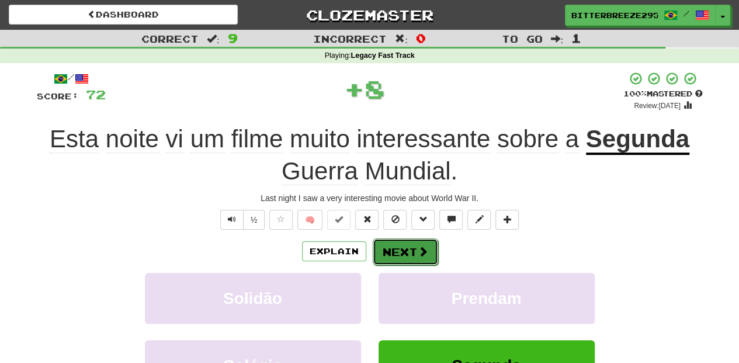
click at [404, 242] on button "Next" at bounding box center [405, 251] width 65 height 27
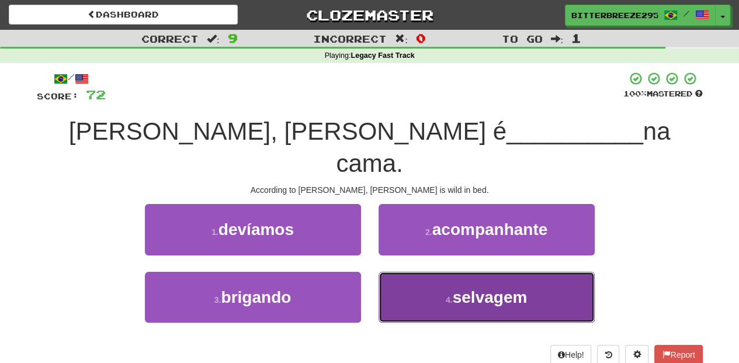
click at [426, 272] on button "4 . [GEOGRAPHIC_DATA]" at bounding box center [487, 297] width 216 height 51
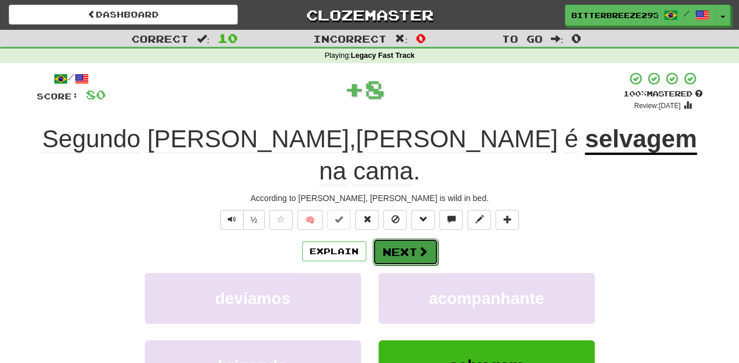
click at [406, 238] on button "Next" at bounding box center [405, 251] width 65 height 27
